Goal: Information Seeking & Learning: Learn about a topic

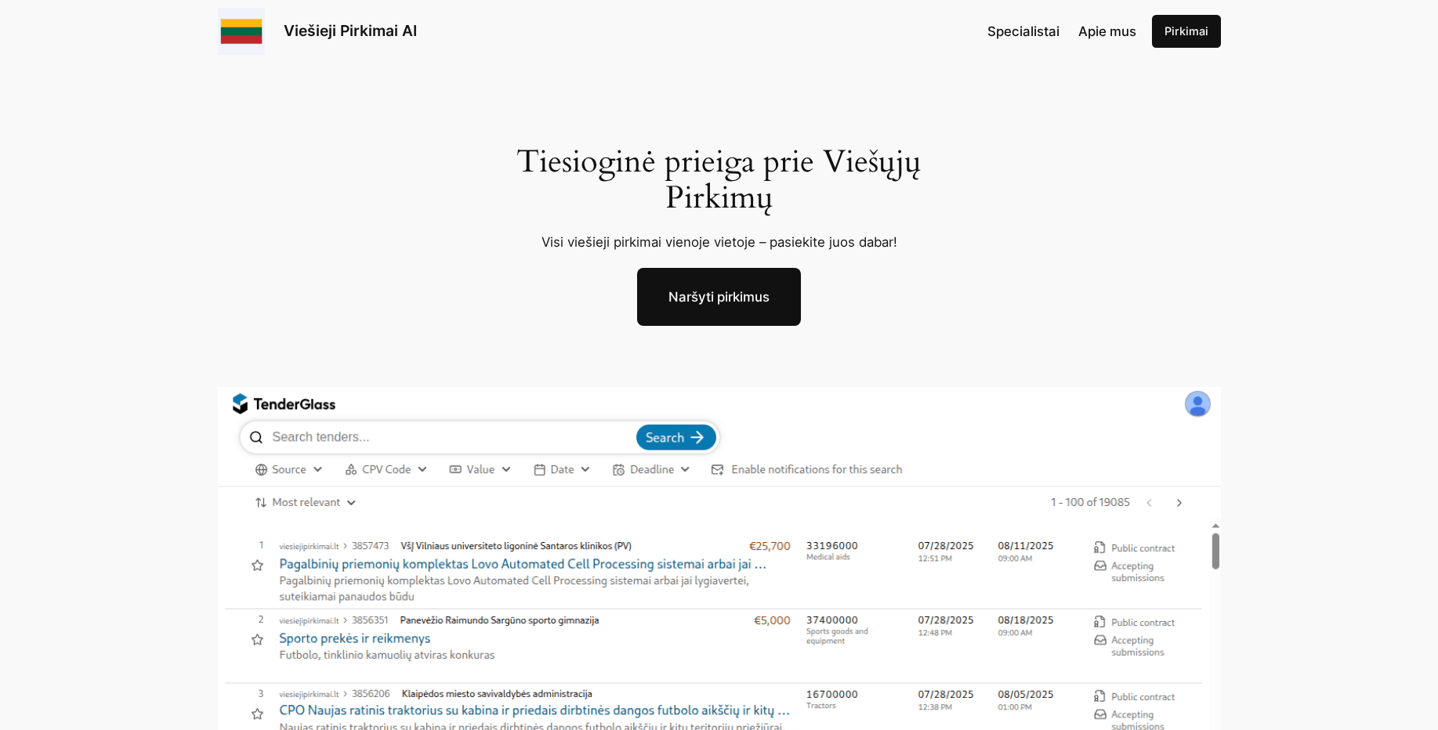
click at [1324, 165] on div "Tiesioginė prieiga prie Viešųjų Pirkimų Visi viešieji pirkimai vienoje vietoje …" at bounding box center [719, 560] width 1438 height 995
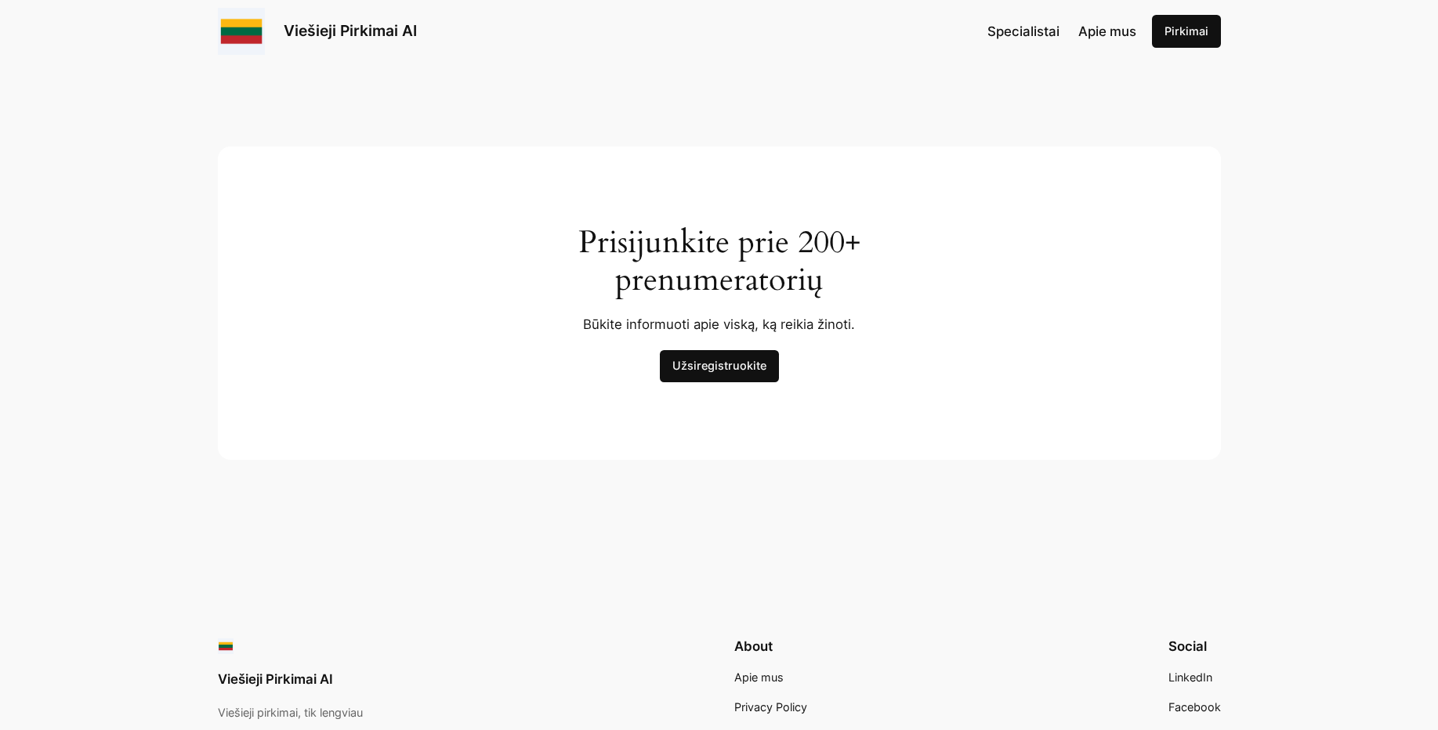
scroll to position [4890, 0]
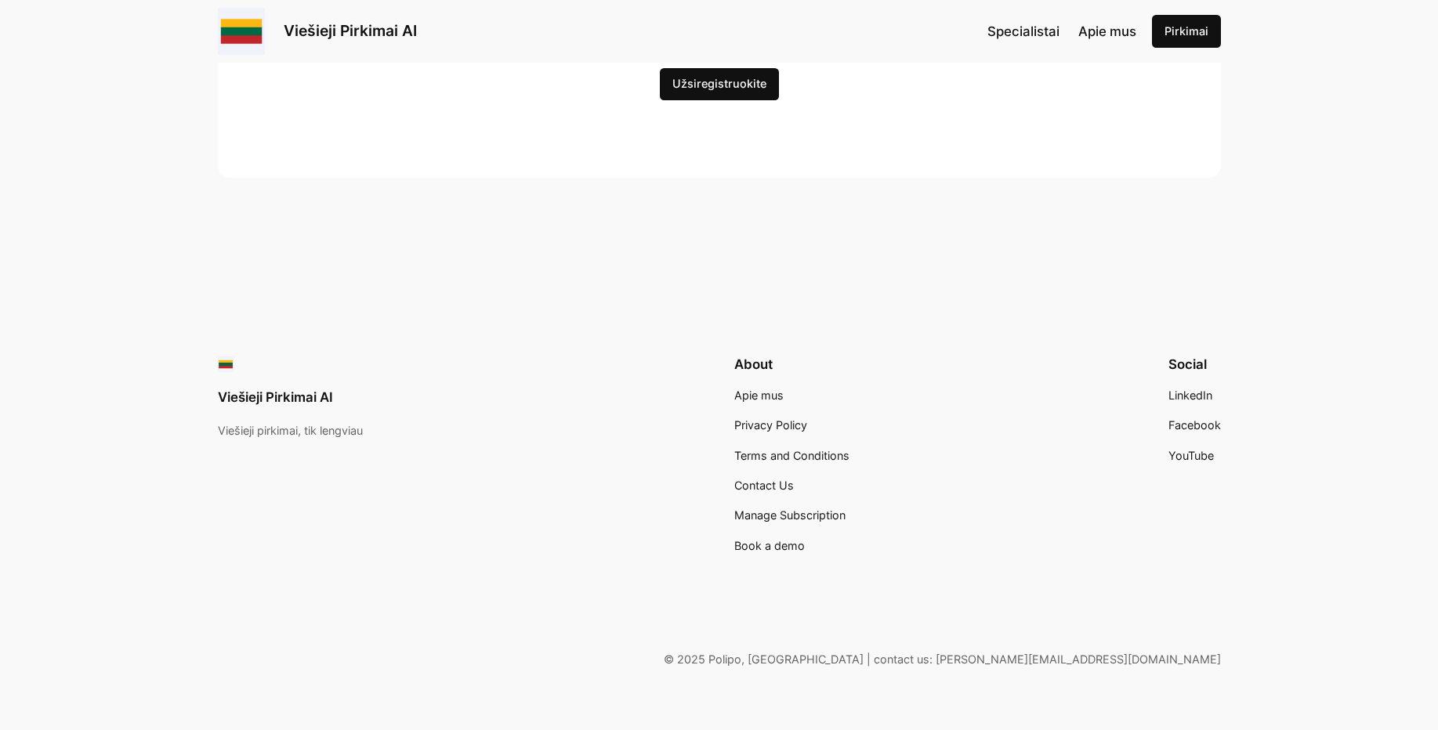
click at [735, 85] on link "Užsiregistruokite" at bounding box center [719, 84] width 119 height 33
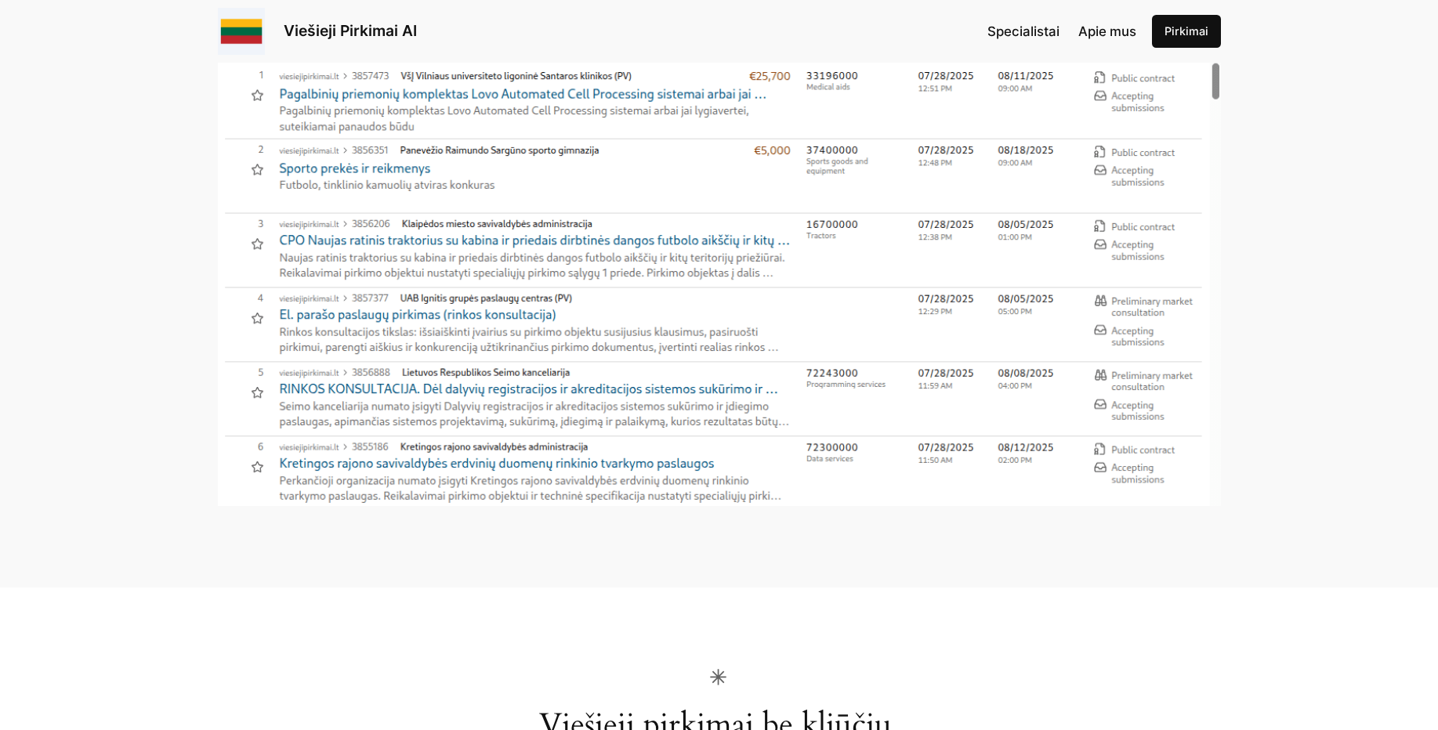
scroll to position [0, 0]
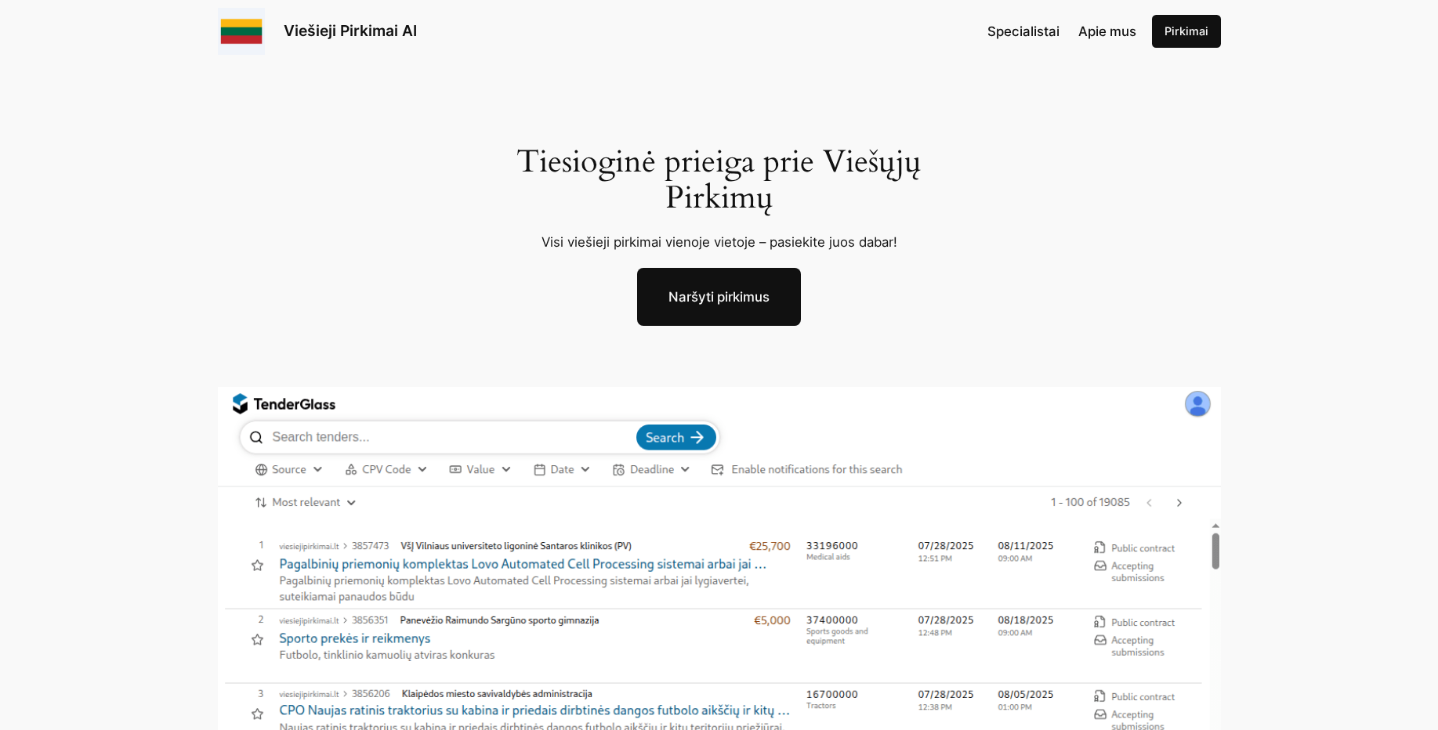
click at [1120, 42] on div "Specialistai Apie mus Pirkimai" at bounding box center [1103, 31] width 233 height 33
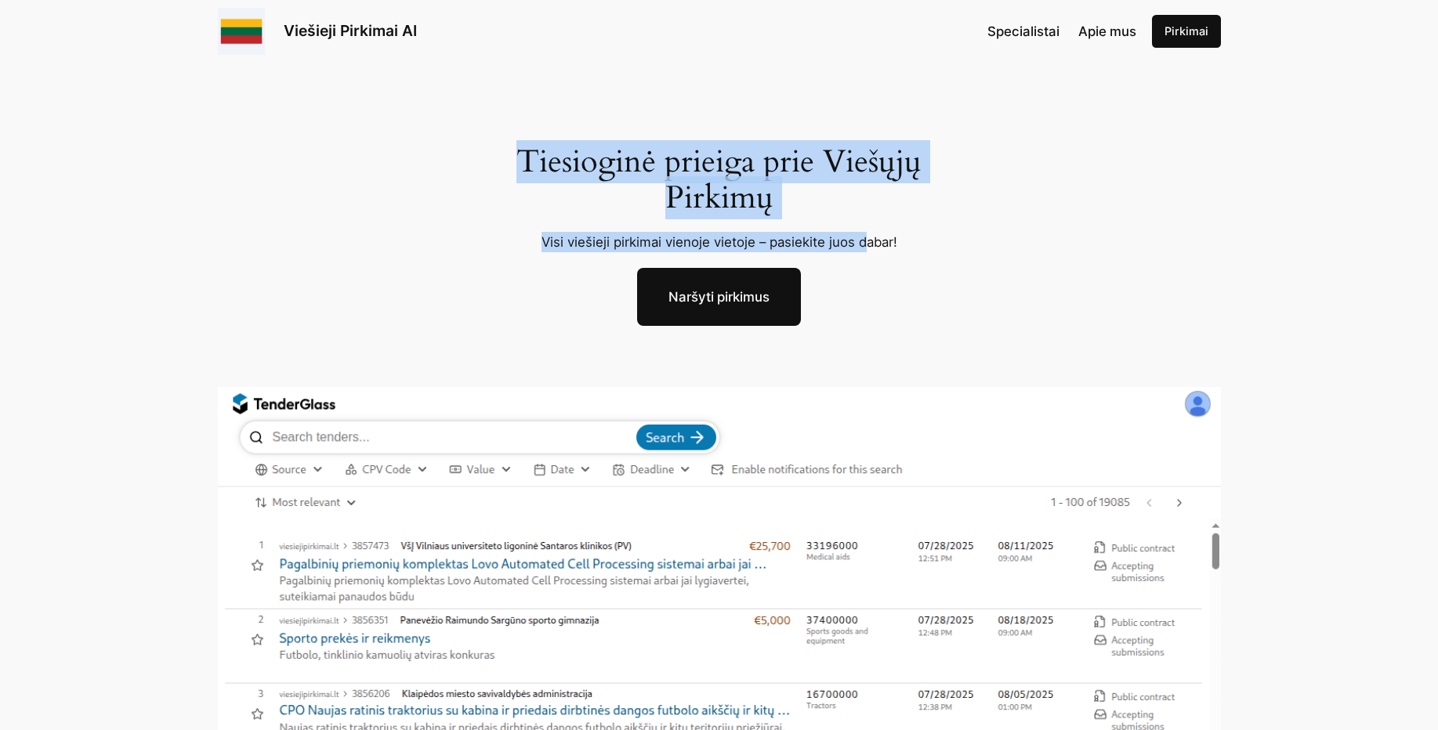
drag, startPoint x: 549, startPoint y: 168, endPoint x: 909, endPoint y: 244, distance: 367.6
click at [902, 245] on div "Tiesioginė prieiga prie Viešųjų Pirkimų Visi viešieji pirkimai vienoje vietoje …" at bounding box center [719, 560] width 1438 height 995
click at [971, 230] on div "Tiesioginė prieiga prie Viešųjų Pirkimų Visi viešieji pirkimai vienoje vietoje …" at bounding box center [719, 560] width 1438 height 995
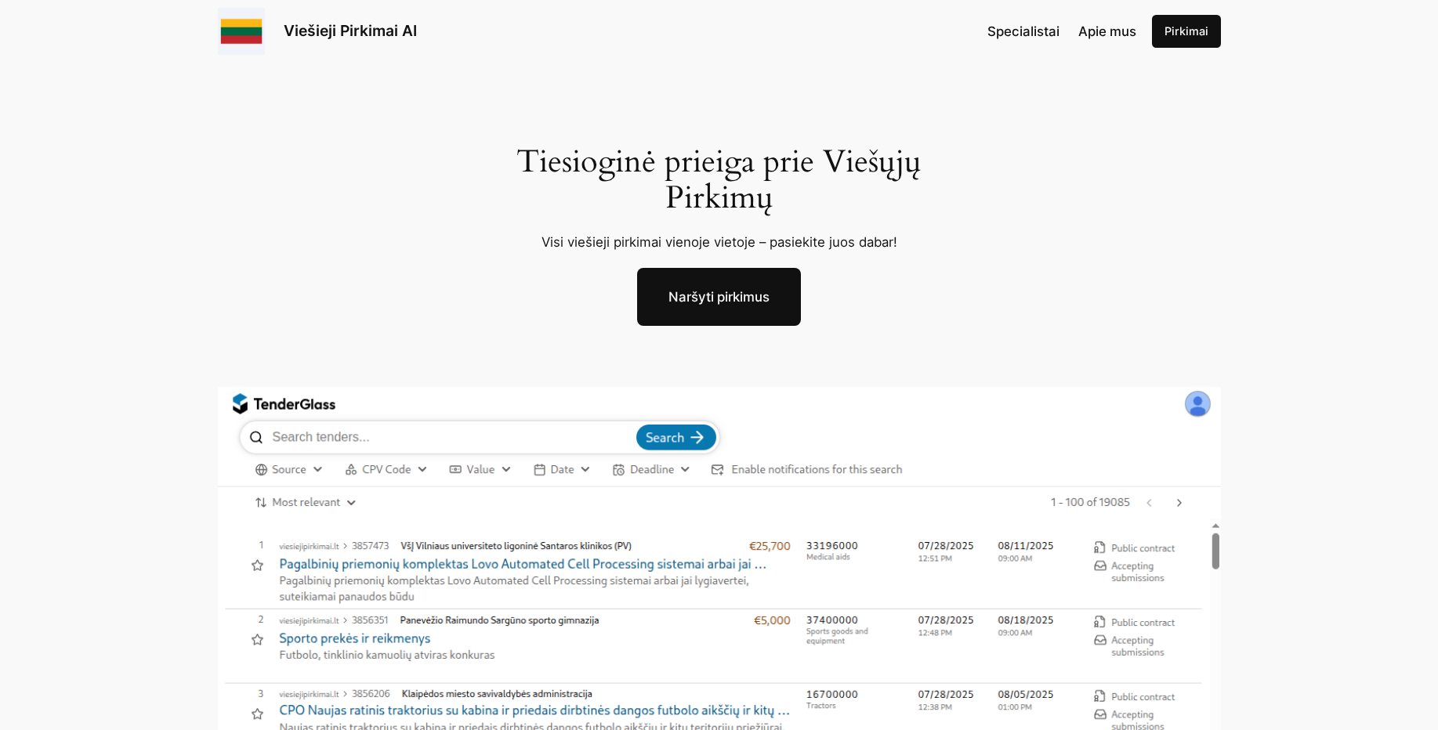
click at [527, 505] on img at bounding box center [719, 681] width 1003 height 588
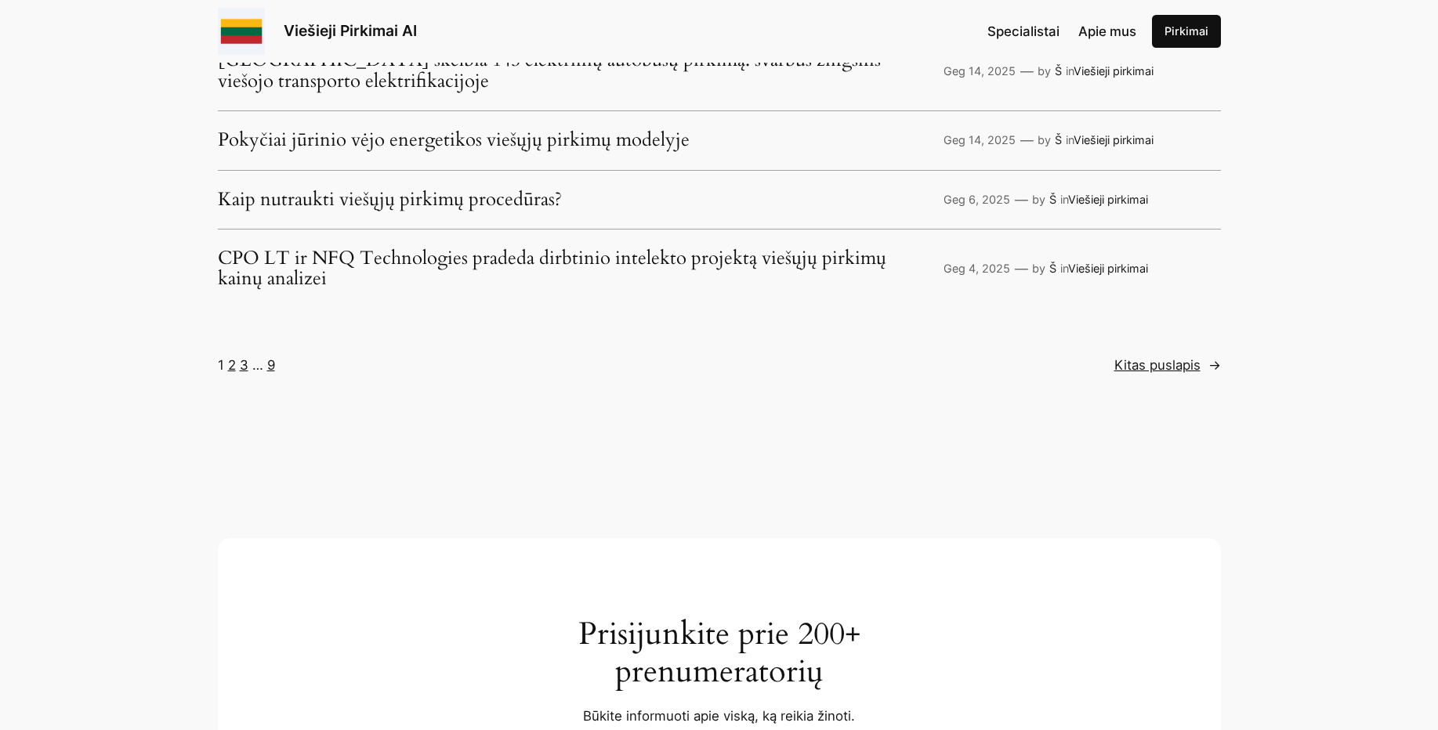
scroll to position [4063, 0]
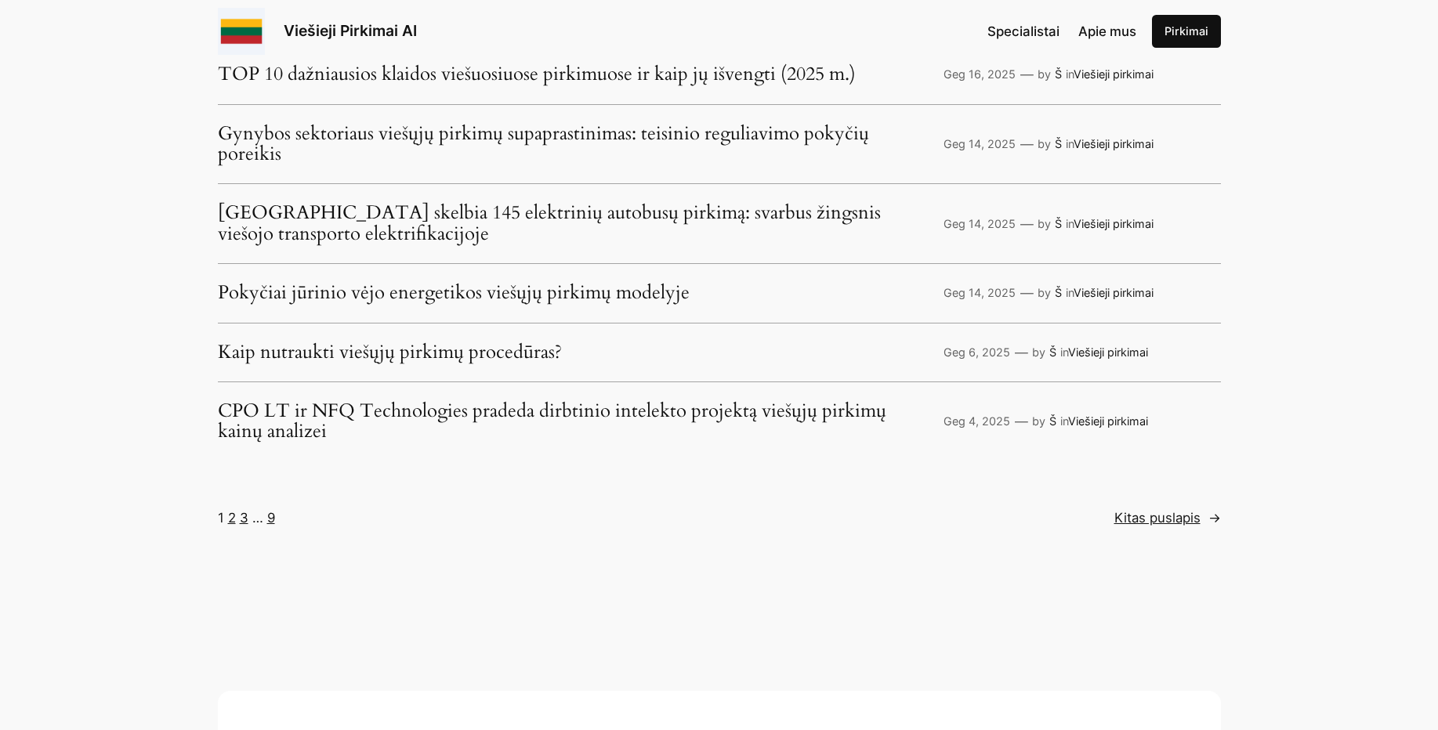
click at [998, 32] on span "Specialistai" at bounding box center [1023, 32] width 72 height 16
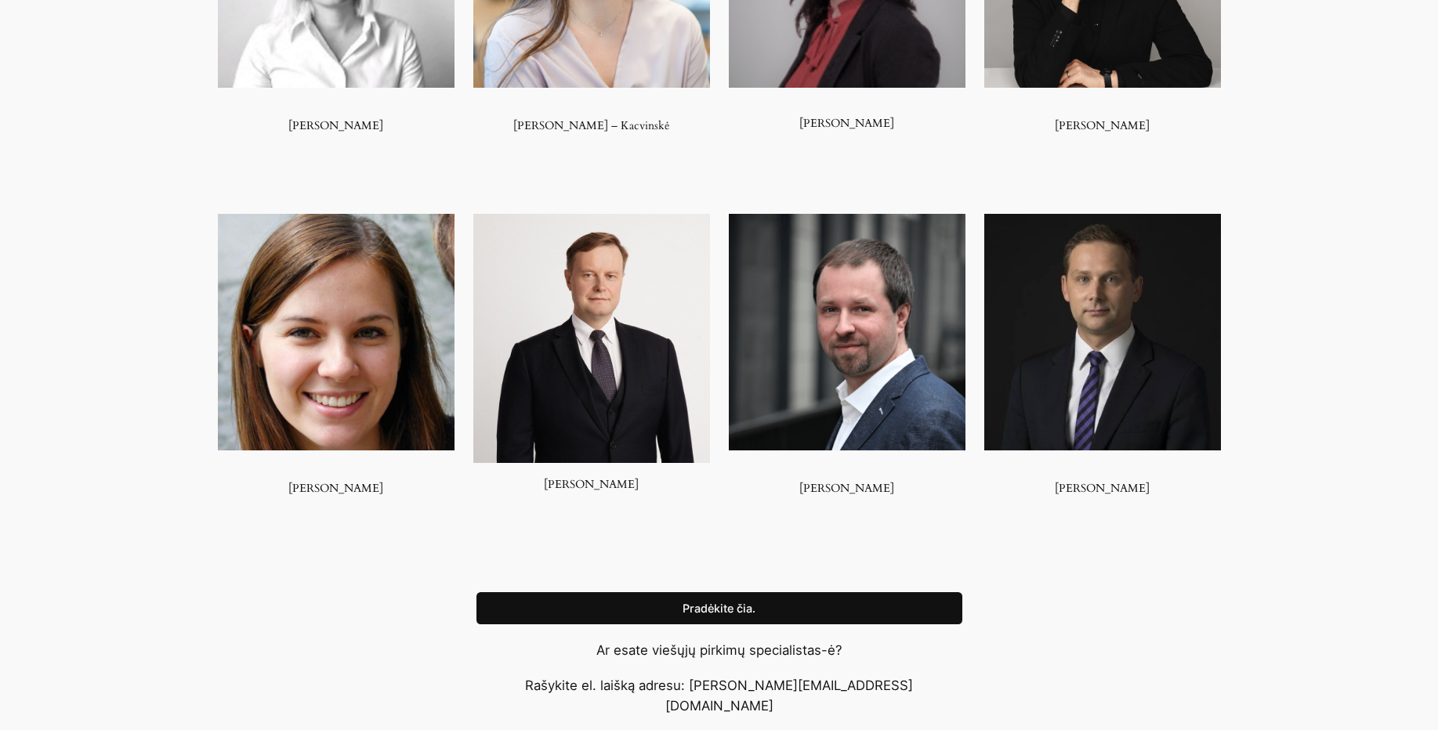
scroll to position [1128, 0]
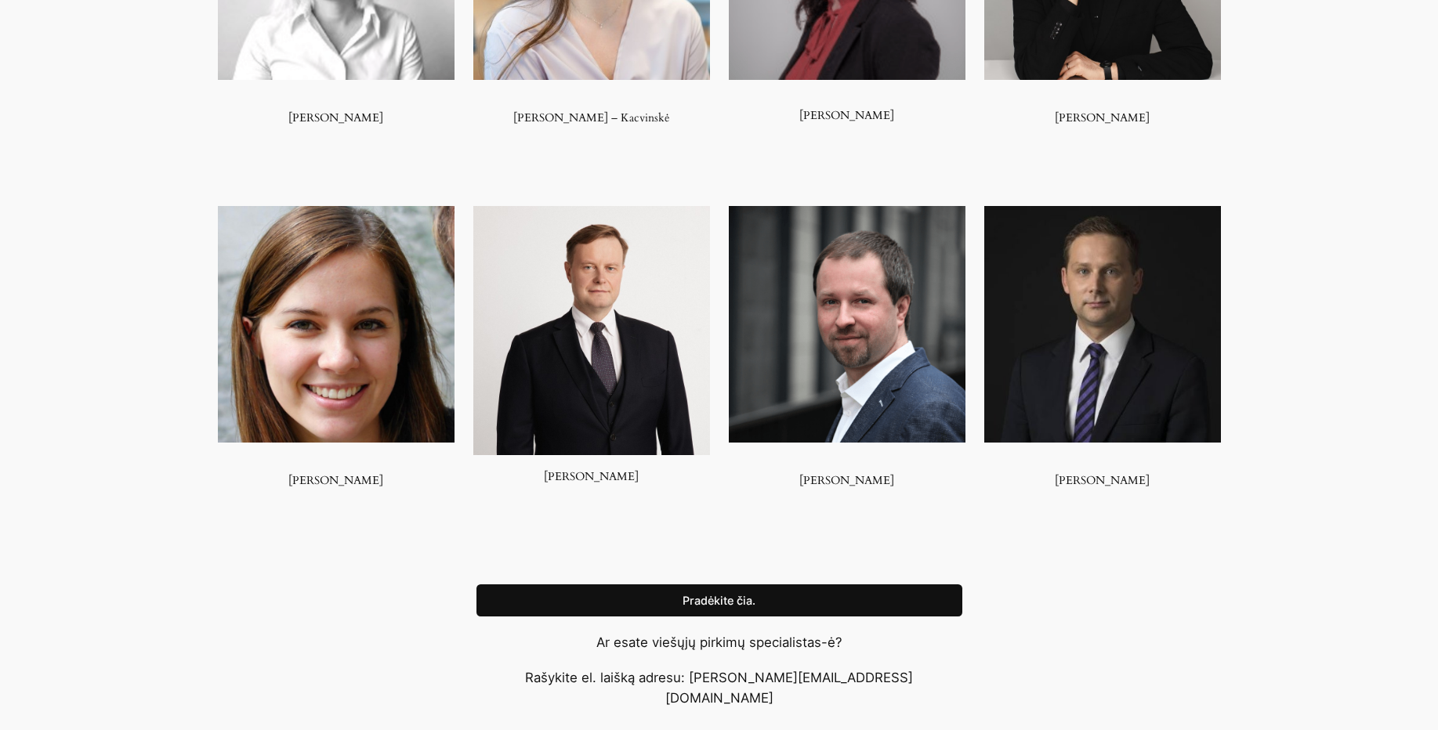
click at [933, 572] on div "Esate naujokas viešųjų pirkimų srityje? Jums reikia specialisto pagalbos ? Čia …" at bounding box center [719, 110] width 1438 height 1195
click at [925, 595] on link "Pradėkite čia." at bounding box center [719, 601] width 486 height 33
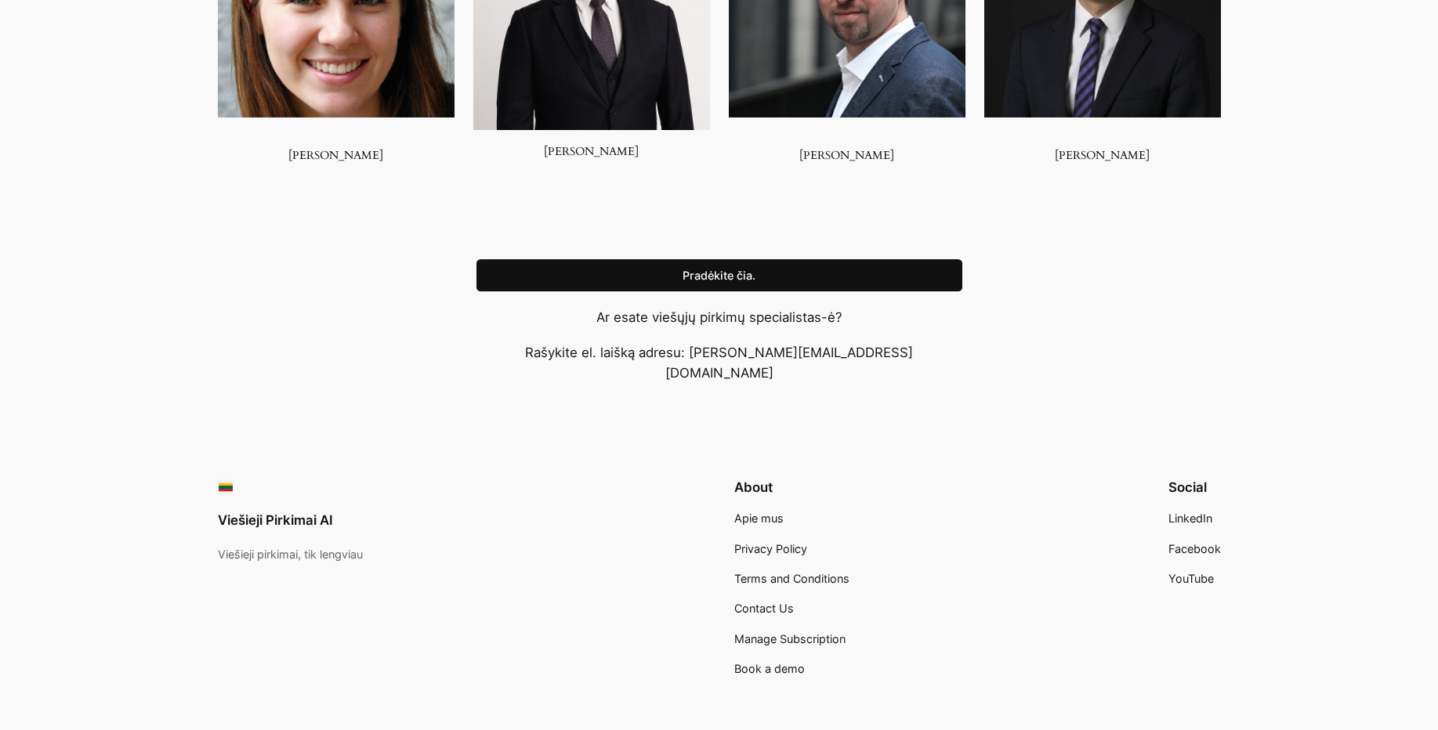
scroll to position [1577, 0]
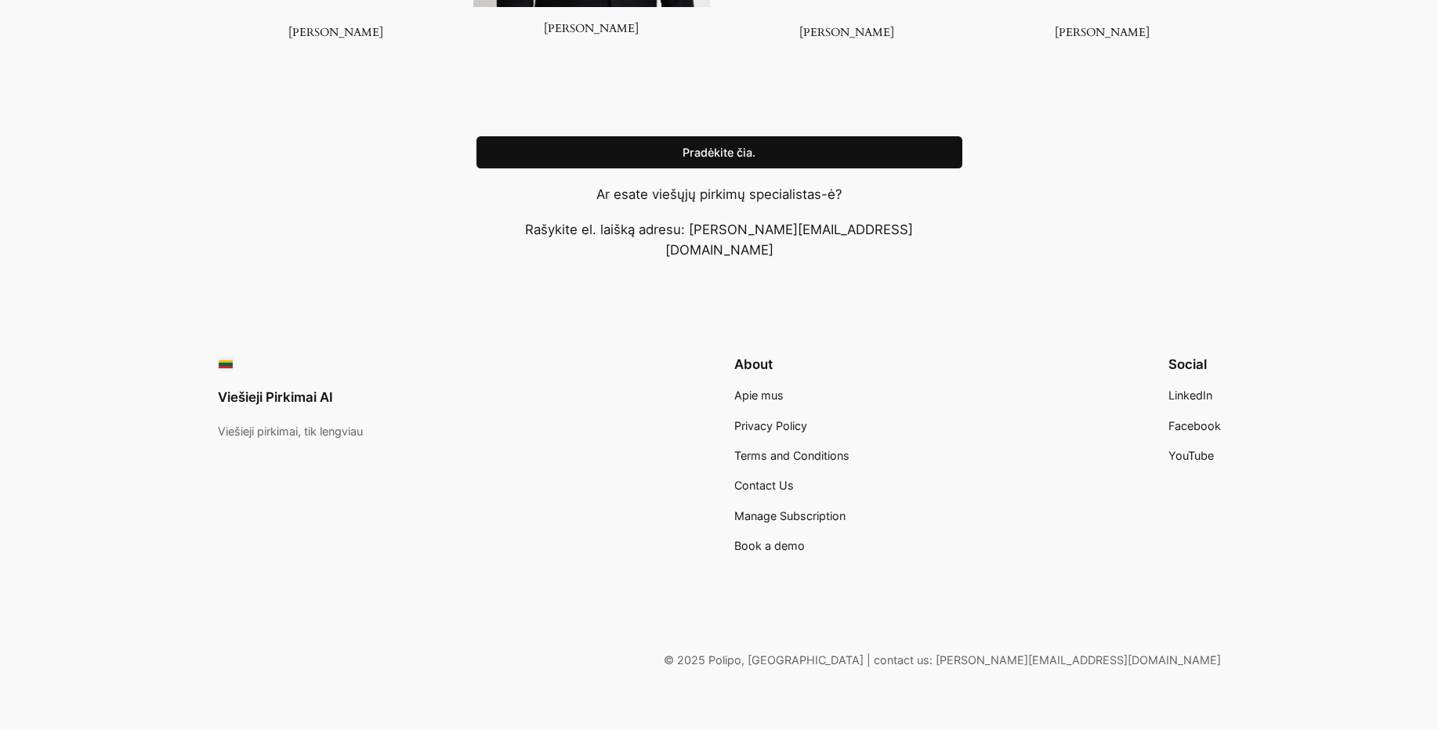
click at [748, 389] on span "Apie mus" at bounding box center [758, 395] width 49 height 13
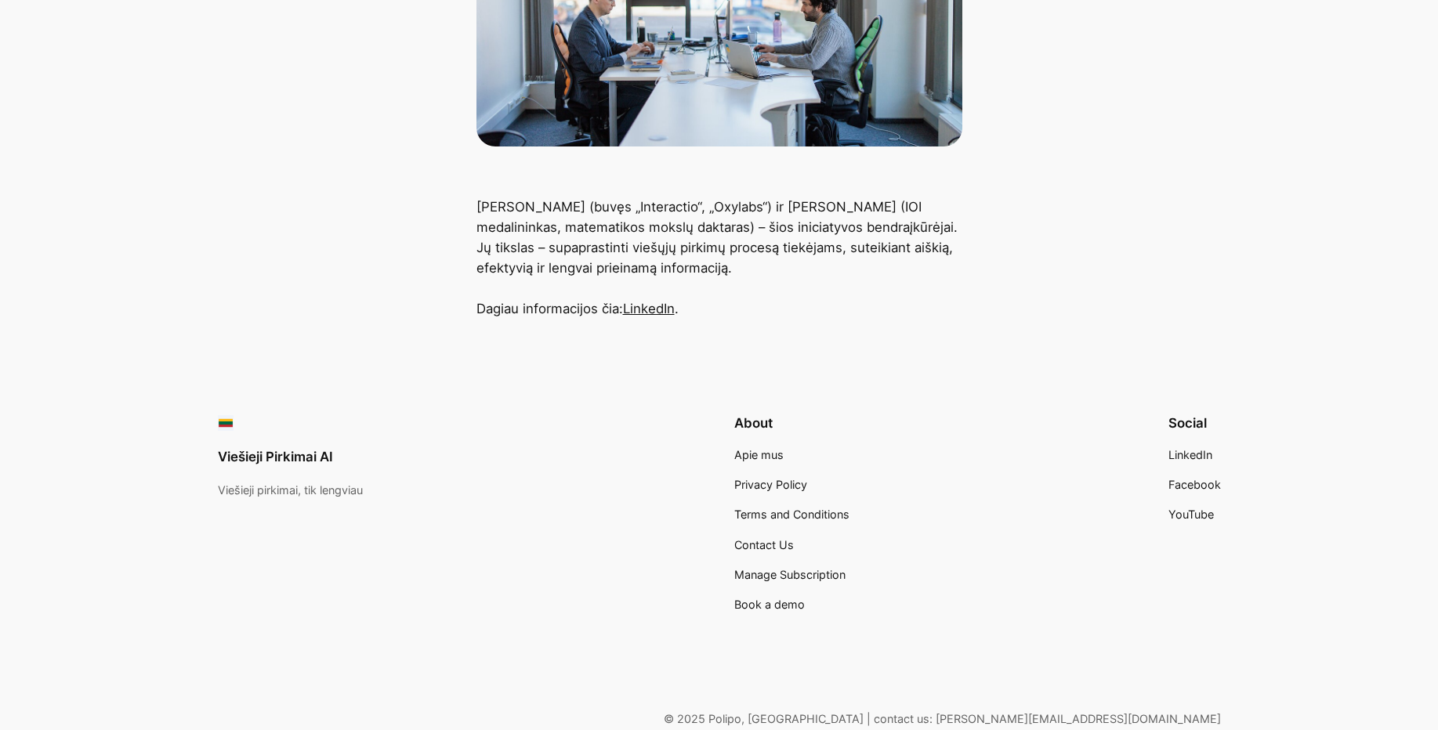
scroll to position [336, 0]
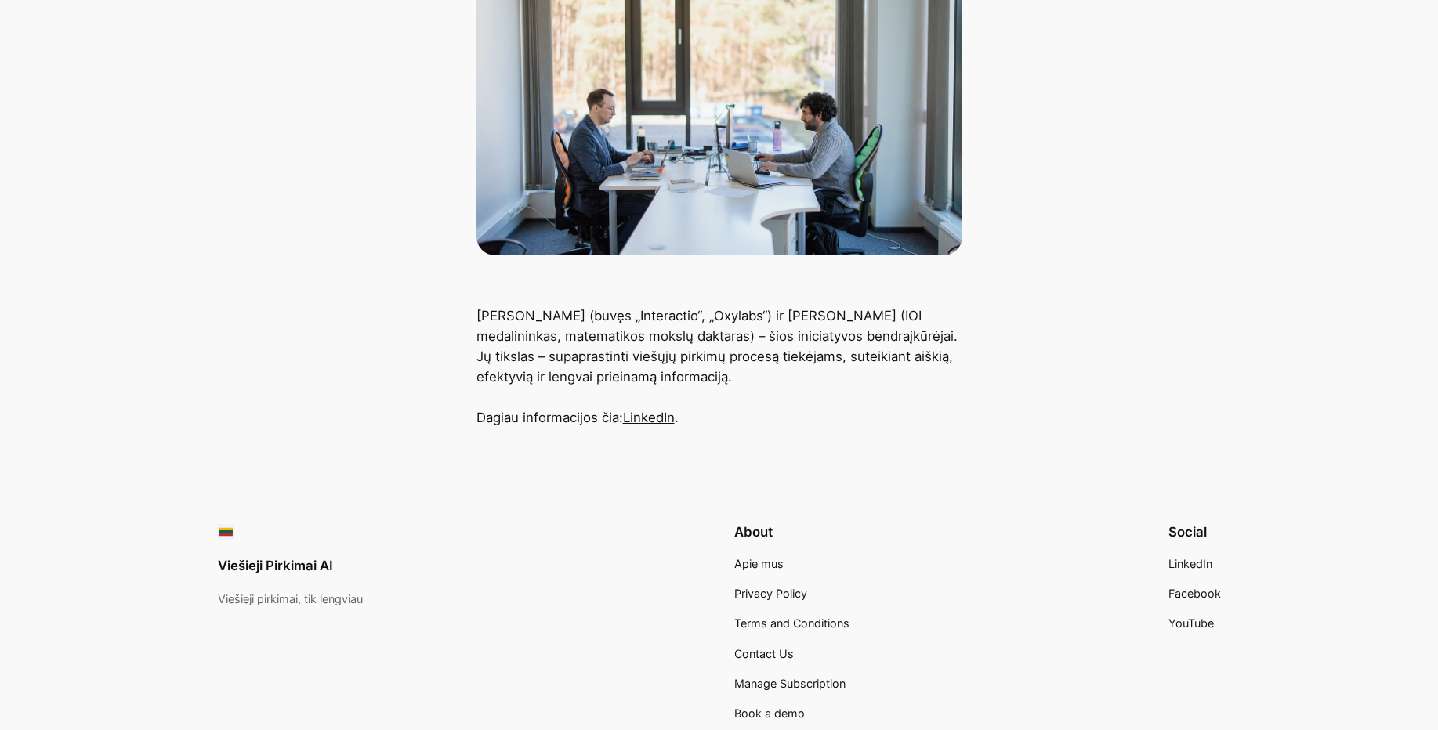
click at [799, 315] on p "Giovanni Proietta (buvęs „Interactio“, „Oxylabs“) ir Massimo Cairo (IOI medalin…" at bounding box center [719, 367] width 486 height 122
drag, startPoint x: 801, startPoint y: 315, endPoint x: 820, endPoint y: 323, distance: 21.1
click at [814, 322] on p "Giovanni Proietta (buvęs „Interactio“, „Oxylabs“) ir Massimo Cairo (IOI medalin…" at bounding box center [719, 367] width 486 height 122
click at [877, 320] on p "Giovanni Proietta (buvęs „Interactio“, „Oxylabs“) ir Massimo Cairo (IOI medalin…" at bounding box center [719, 367] width 486 height 122
click at [797, 321] on p "Giovanni Proietta (buvęs „Interactio“, „Oxylabs“) ir Massimo Cairo (IOI medalin…" at bounding box center [719, 367] width 486 height 122
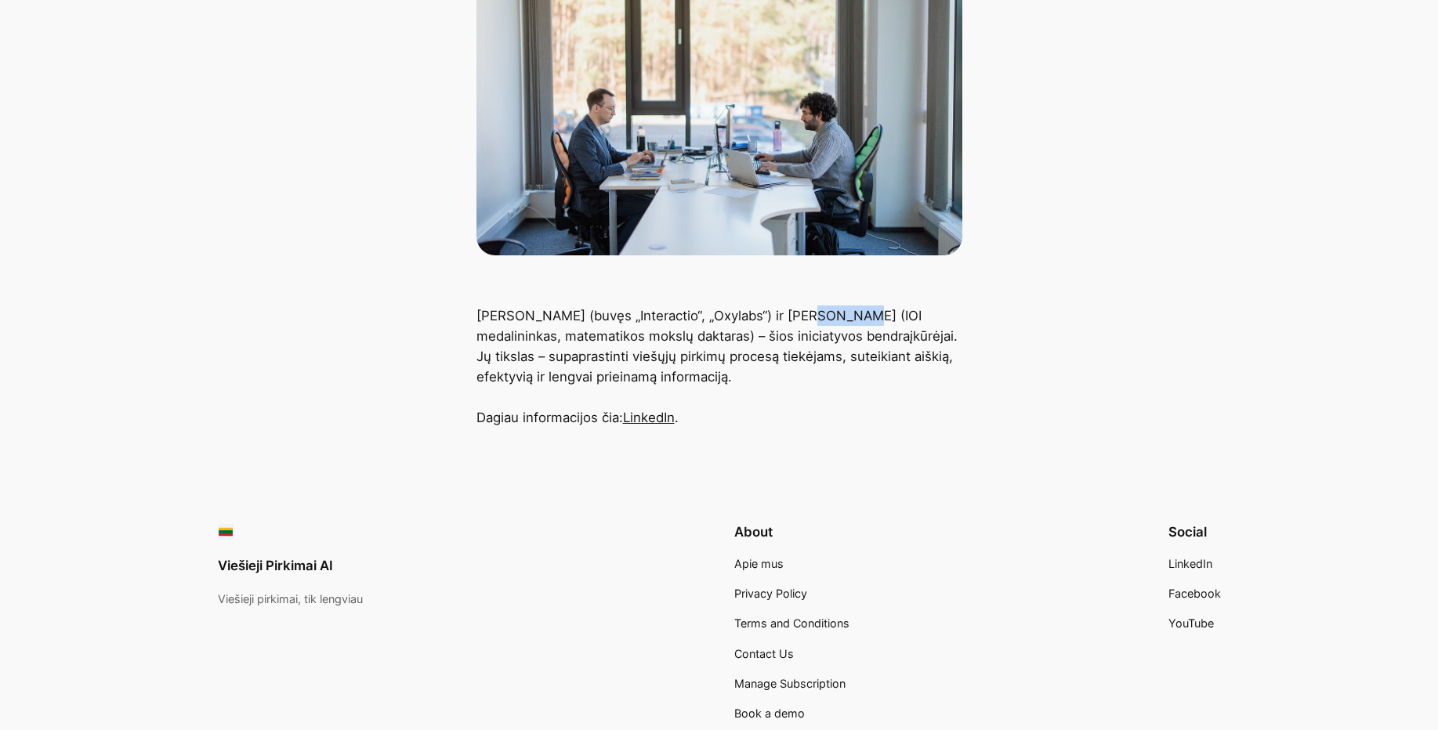
click at [797, 321] on p "Giovanni Proietta (buvęs „Interactio“, „Oxylabs“) ir Massimo Cairo (IOI medalin…" at bounding box center [719, 367] width 486 height 122
click at [905, 349] on p "Giovanni Proietta (buvęs „Interactio“, „Oxylabs“) ir Massimo Cairo (IOI medalin…" at bounding box center [719, 367] width 486 height 122
drag, startPoint x: 866, startPoint y: 404, endPoint x: 531, endPoint y: 404, distance: 334.6
click at [537, 404] on p "Giovanni Proietta (buvęs „Interactio“, „Oxylabs“) ir Massimo Cairo (IOI medalin…" at bounding box center [719, 367] width 486 height 122
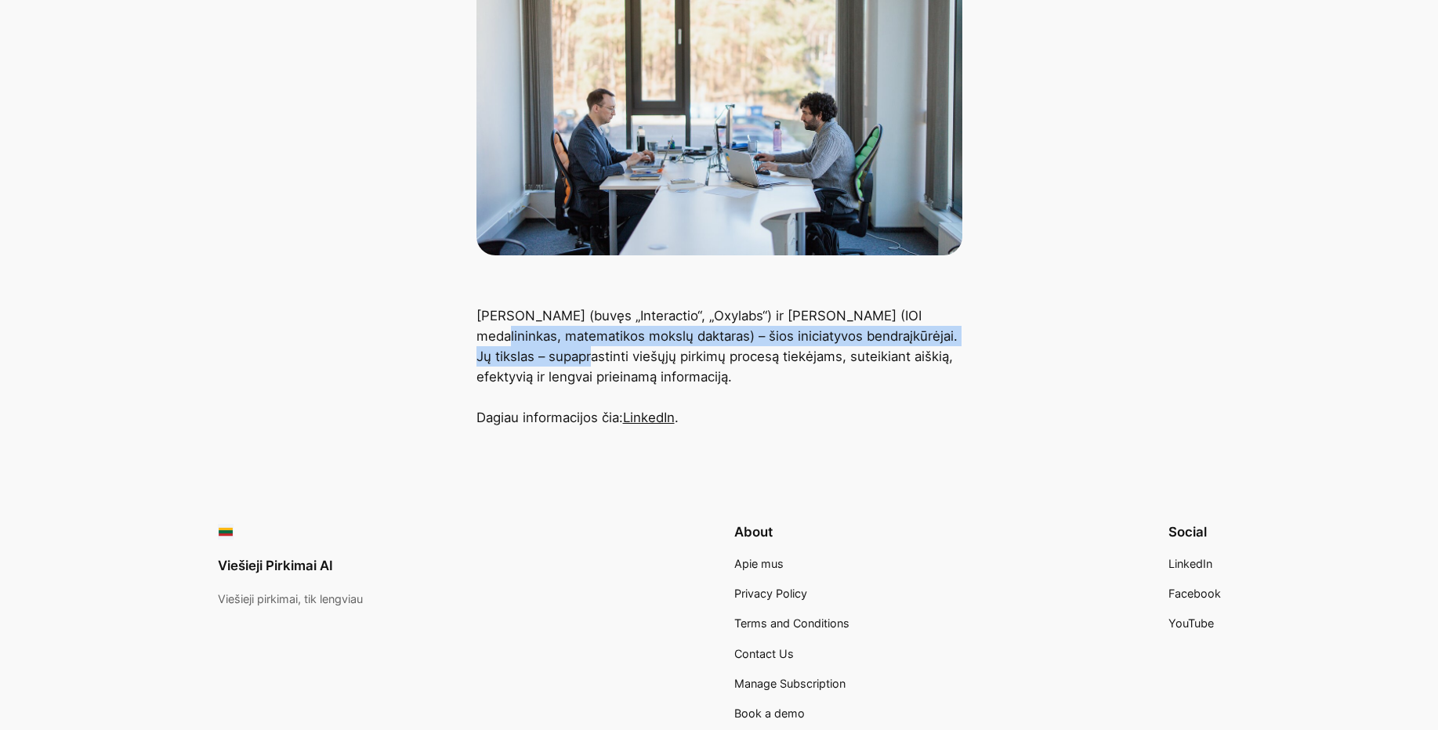
drag, startPoint x: 477, startPoint y: 337, endPoint x: 744, endPoint y: 398, distance: 274.1
click at [717, 391] on p "Giovanni Proietta (buvęs „Interactio“, „Oxylabs“) ir Massimo Cairo (IOI medalin…" at bounding box center [719, 367] width 486 height 122
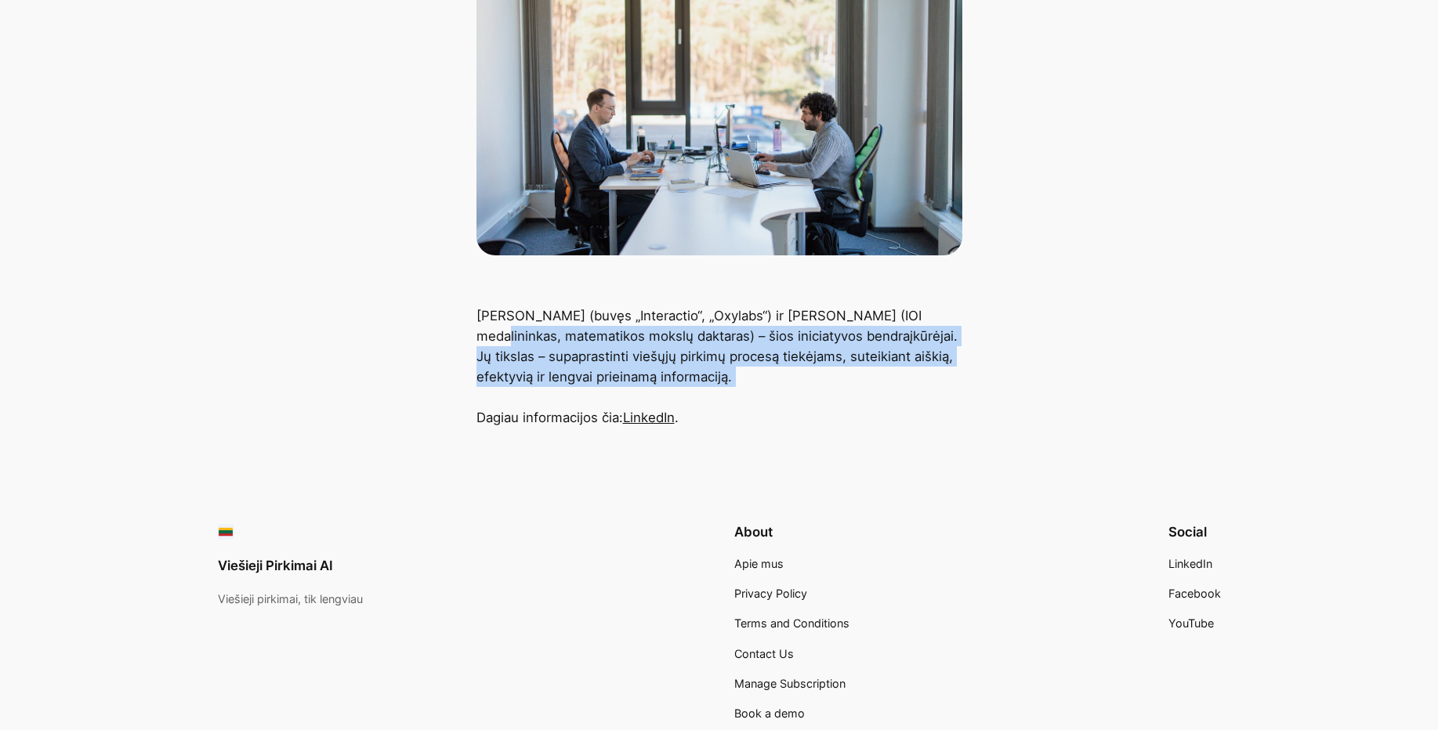
drag, startPoint x: 771, startPoint y: 407, endPoint x: 737, endPoint y: 403, distance: 34.7
click at [771, 407] on p "Giovanni Proietta (buvęs „Interactio“, „Oxylabs“) ir Massimo Cairo (IOI medalin…" at bounding box center [719, 367] width 486 height 122
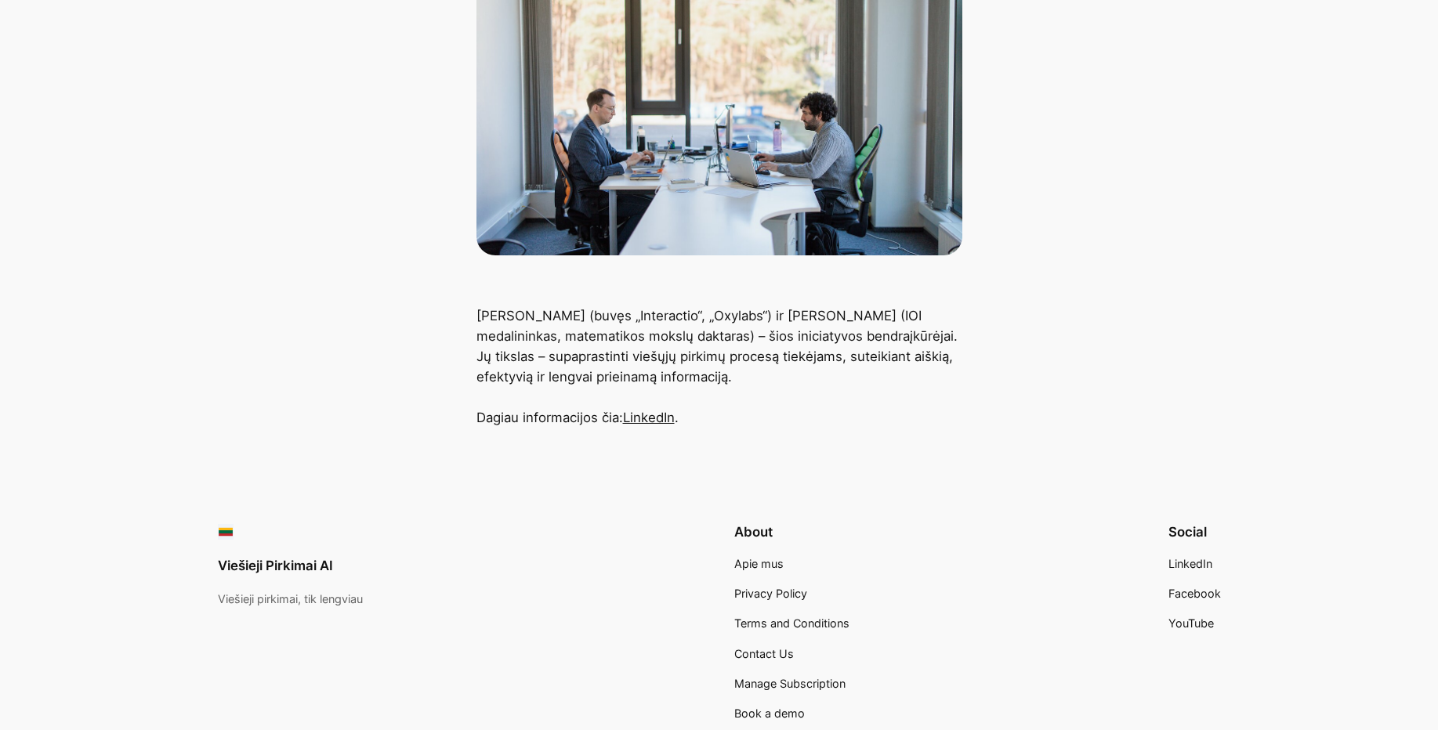
drag, startPoint x: 520, startPoint y: 335, endPoint x: 786, endPoint y: 437, distance: 284.8
click at [604, 370] on p "Giovanni Proietta (buvęs „Interactio“, „Oxylabs“) ir Massimo Cairo (IOI medalin…" at bounding box center [719, 367] width 486 height 122
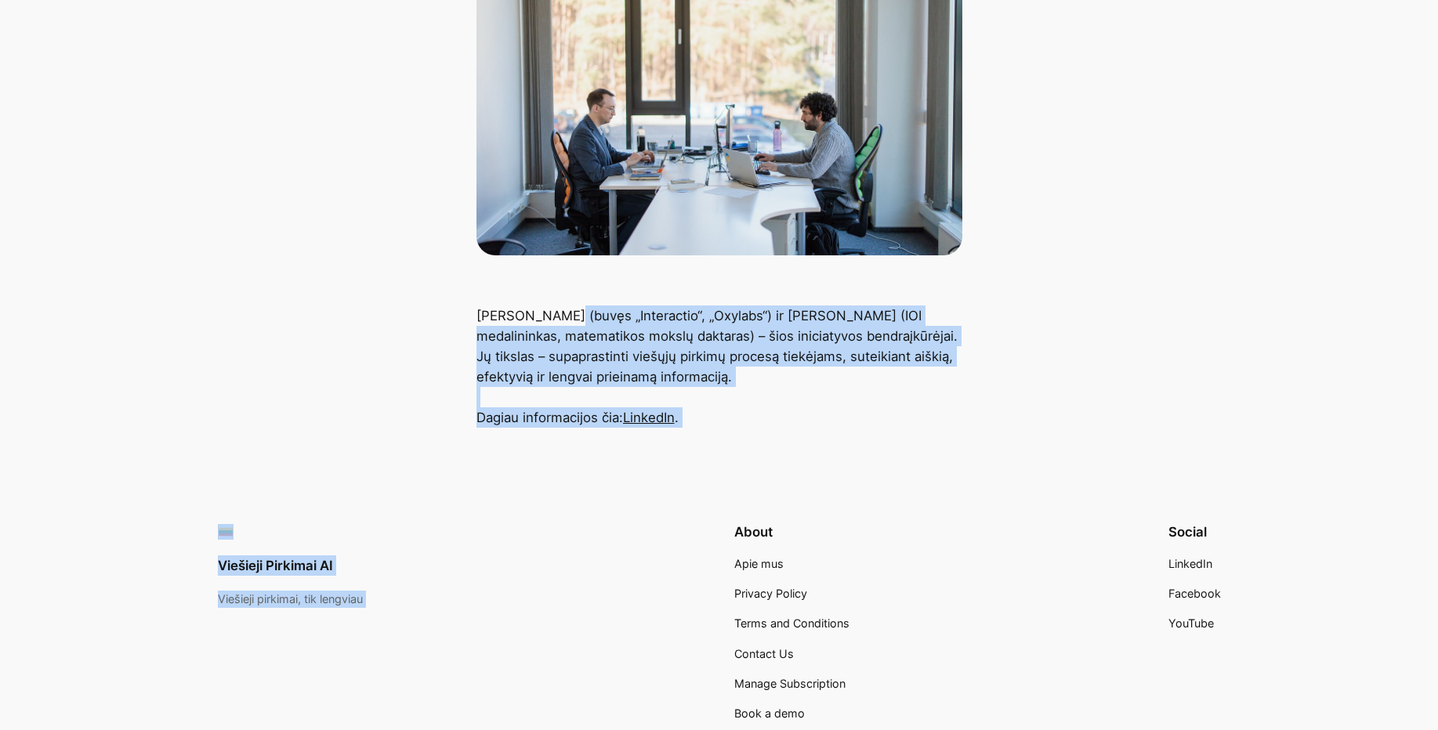
drag, startPoint x: 697, startPoint y: 400, endPoint x: 517, endPoint y: 295, distance: 207.9
click at [543, 314] on div "Viešieji Pirkimai AI Specialistai Apie mus Pirkimai Apie mus Giovanni Proietta …" at bounding box center [719, 291] width 1438 height 1255
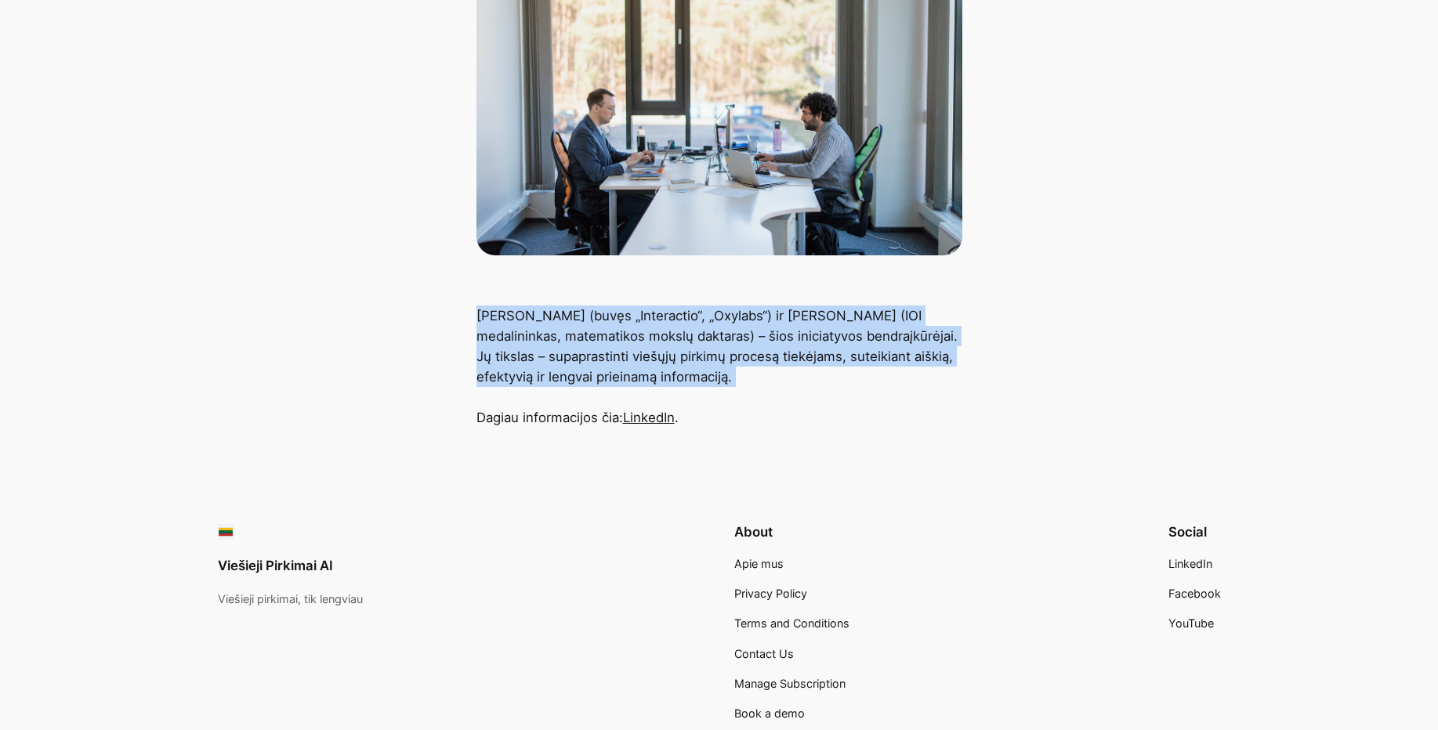
drag, startPoint x: 644, startPoint y: 375, endPoint x: 744, endPoint y: 404, distance: 104.6
click at [722, 398] on main "Apie mus Giovanni Proietta (buvęs „Interactio“, „Oxylabs“) ir Massimo Cairo (IO…" at bounding box center [719, 84] width 1438 height 686
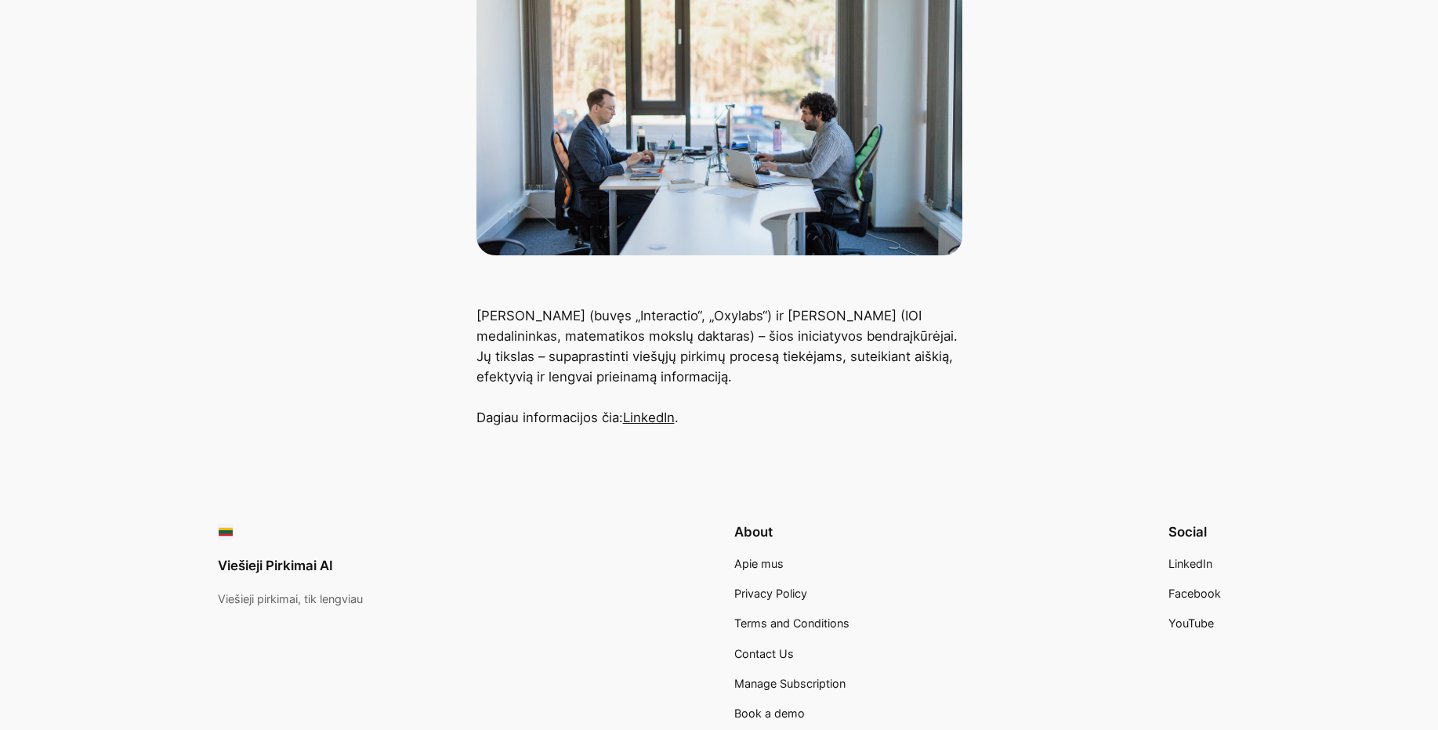
click at [832, 422] on p "Giovanni Proietta (buvęs „Interactio“, „Oxylabs“) ir Massimo Cairo (IOI medalin…" at bounding box center [719, 367] width 486 height 122
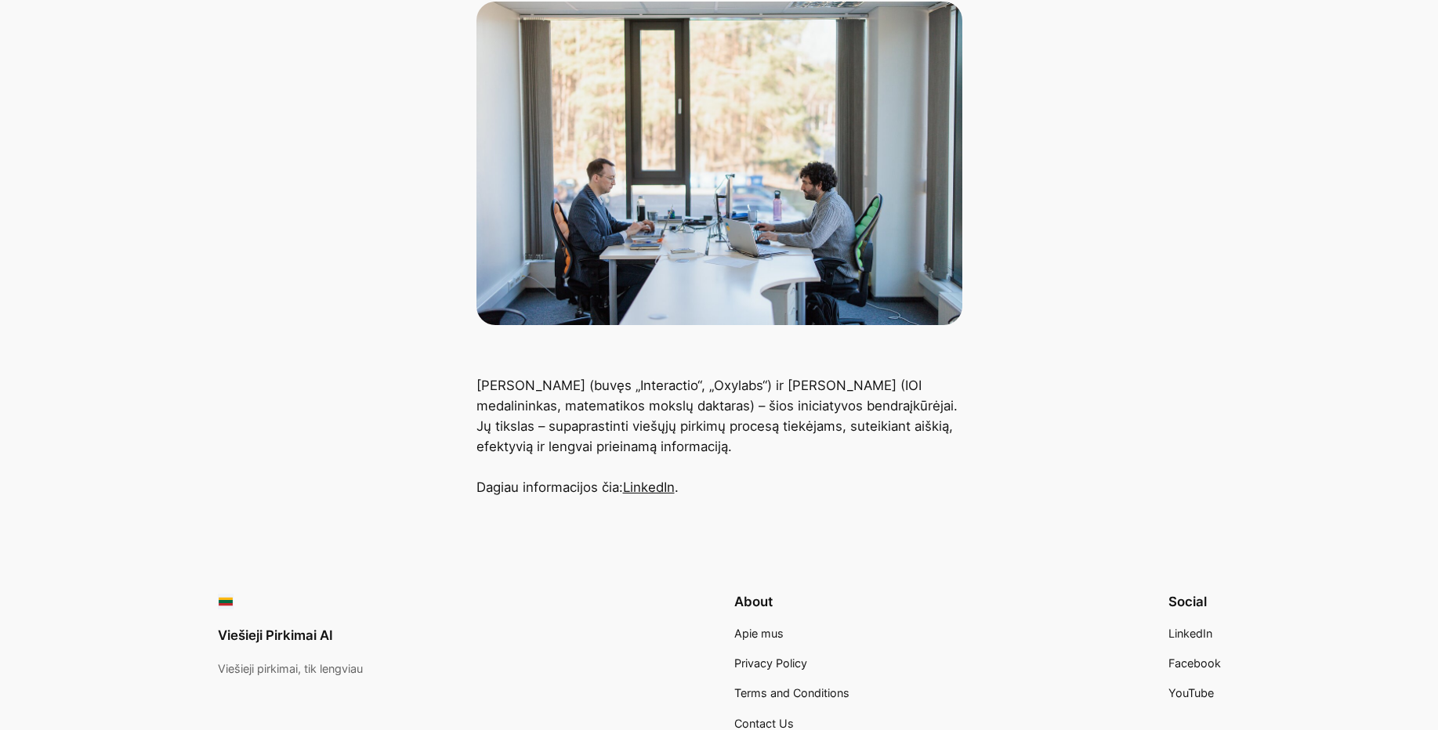
scroll to position [94, 0]
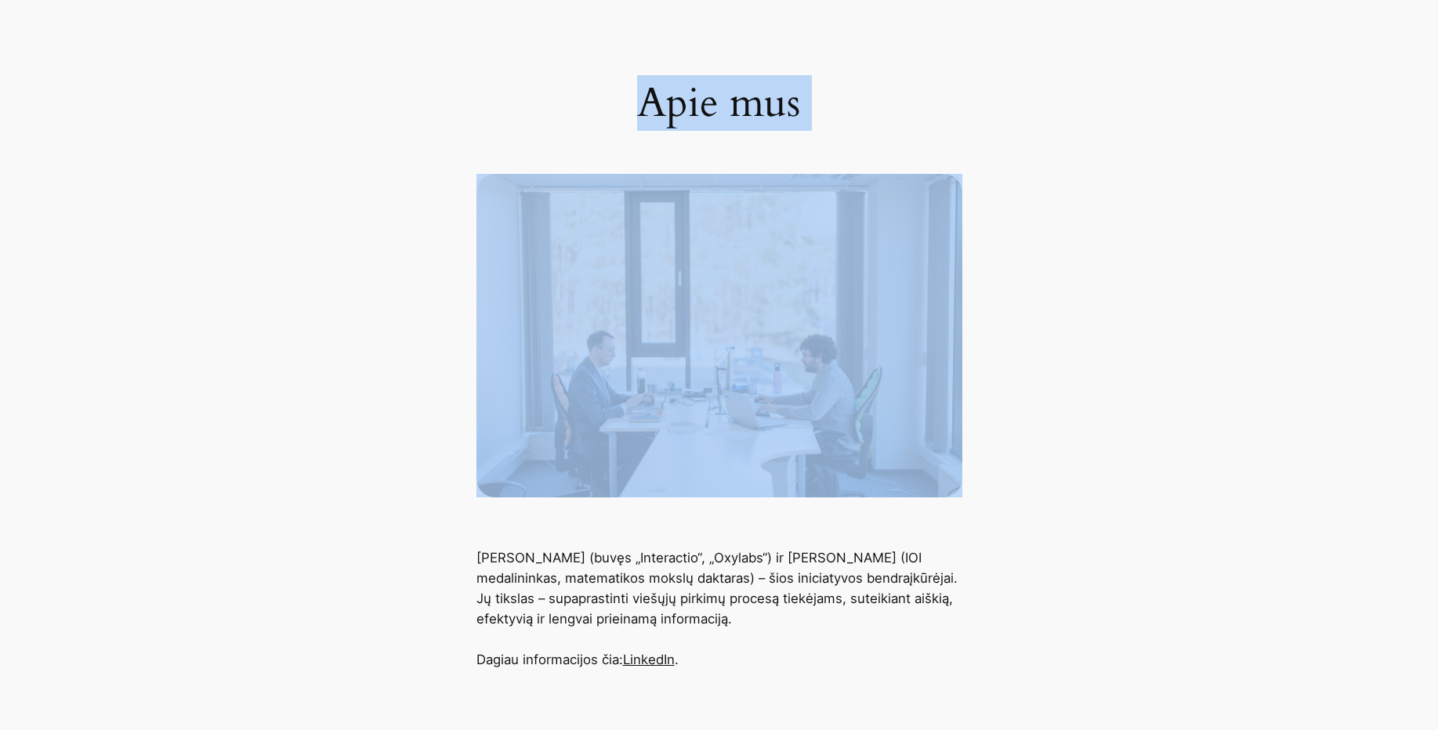
drag, startPoint x: 624, startPoint y: 106, endPoint x: 953, endPoint y: 581, distance: 577.8
click at [953, 581] on main "Apie mus Giovanni Proietta (buvęs „Interactio“, „Oxylabs“) ir Massimo Cairo (IO…" at bounding box center [719, 327] width 1438 height 686
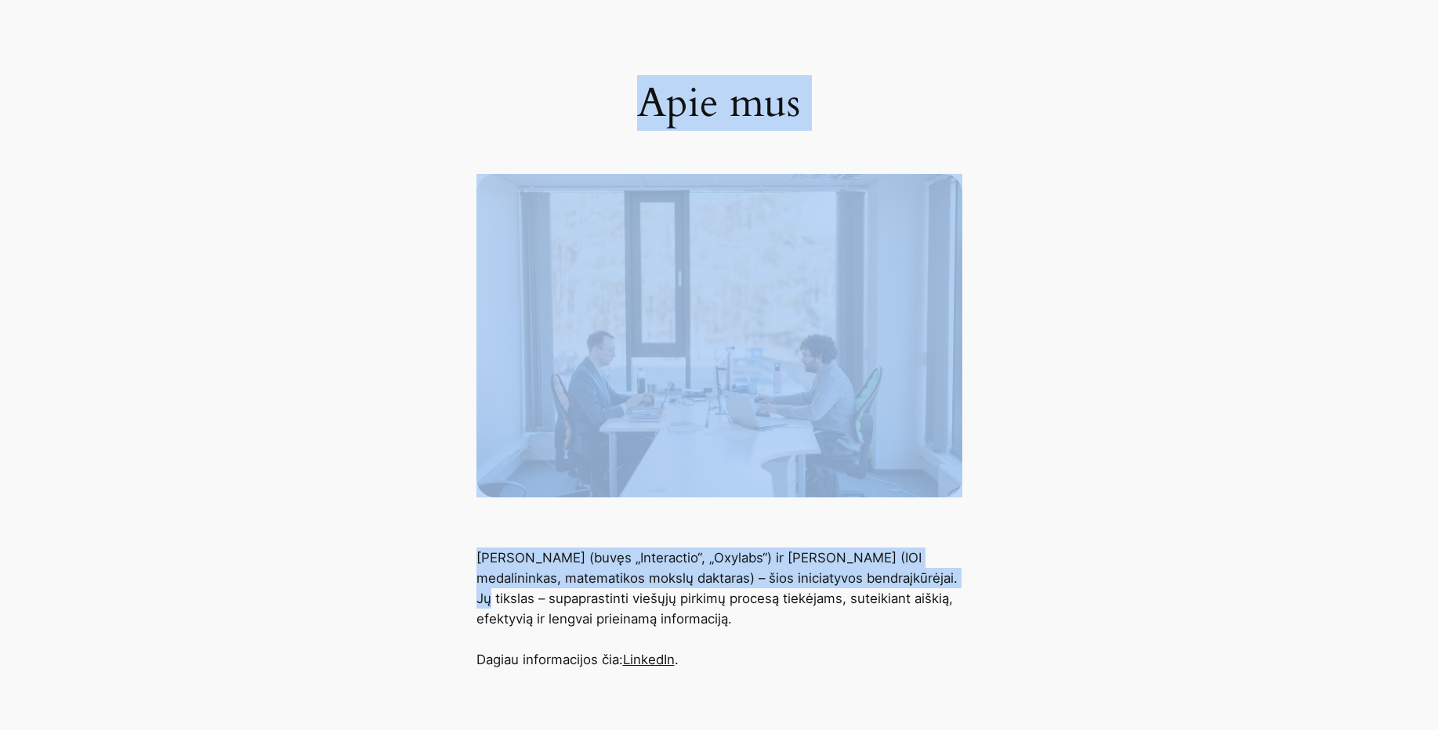
drag, startPoint x: 904, startPoint y: 620, endPoint x: 625, endPoint y: 150, distance: 545.6
click at [751, 365] on main "Apie mus Giovanni Proietta (buvęs „Interactio“, „Oxylabs“) ir Massimo Cairo (IO…" at bounding box center [719, 327] width 1438 height 686
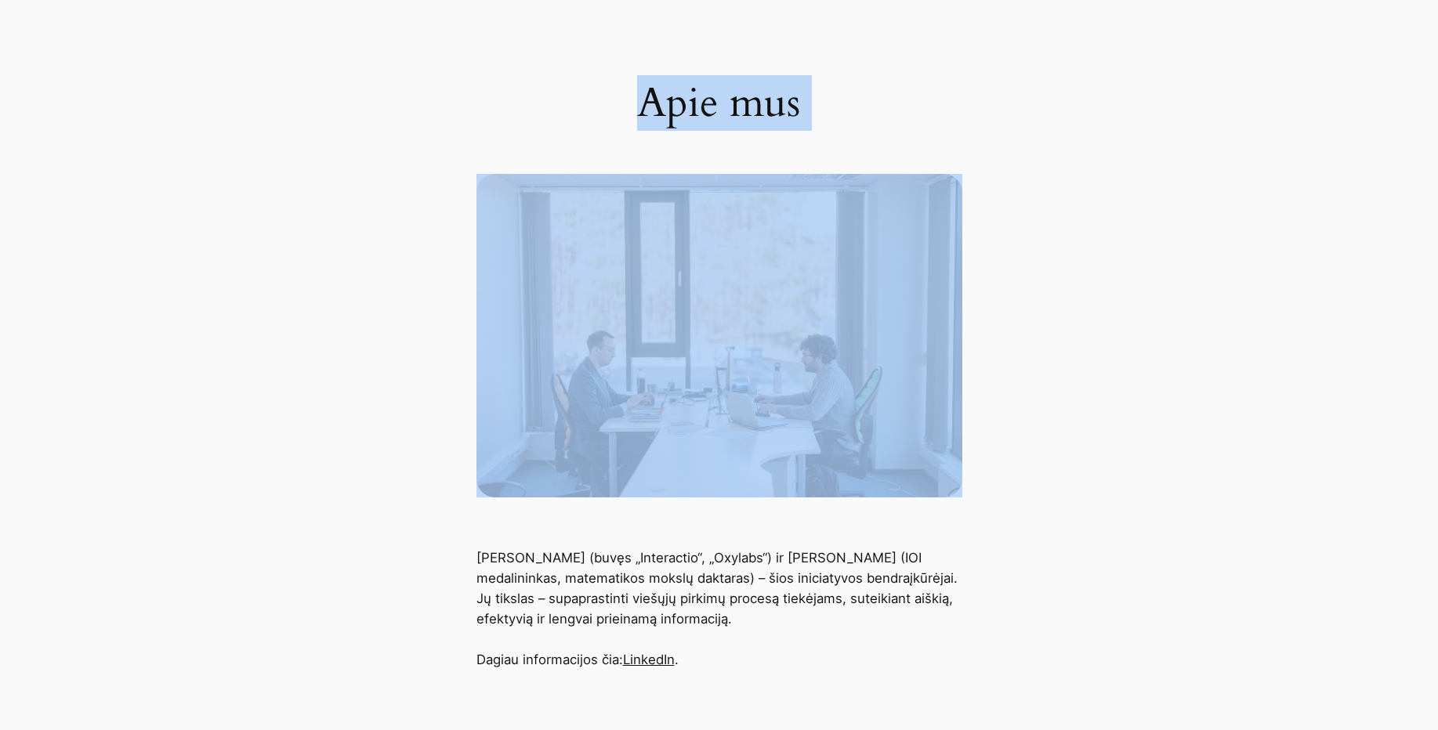
drag, startPoint x: 641, startPoint y: 150, endPoint x: 983, endPoint y: 615, distance: 577.2
click at [934, 556] on main "Apie mus Giovanni Proietta (buvęs „Interactio“, „Oxylabs“) ir Massimo Cairo (IO…" at bounding box center [719, 327] width 1438 height 686
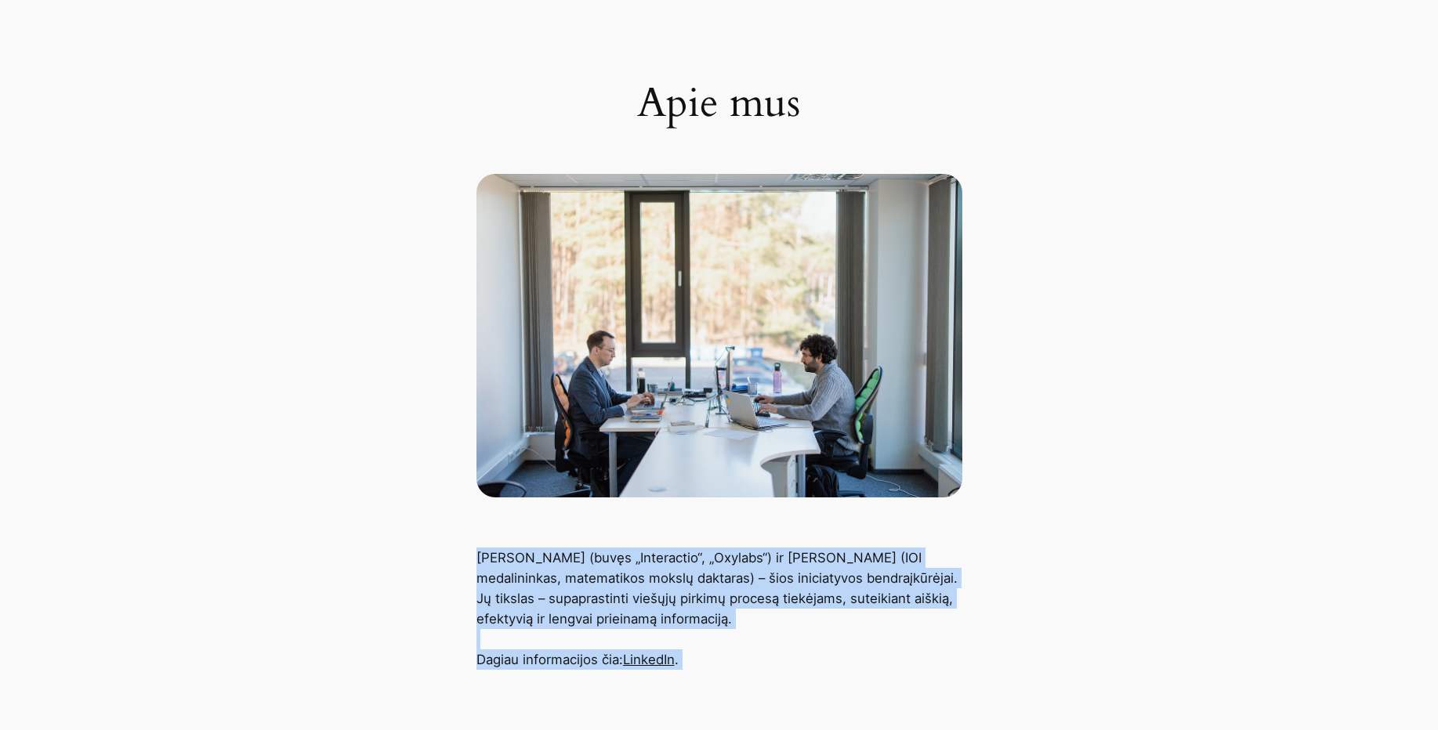
drag, startPoint x: 797, startPoint y: 670, endPoint x: 572, endPoint y: 102, distance: 611.0
click at [603, 172] on div "Viešieji Pirkimai AI Specialistai Apie mus Pirkimai Apie mus Giovanni Proietta …" at bounding box center [719, 533] width 1438 height 1255
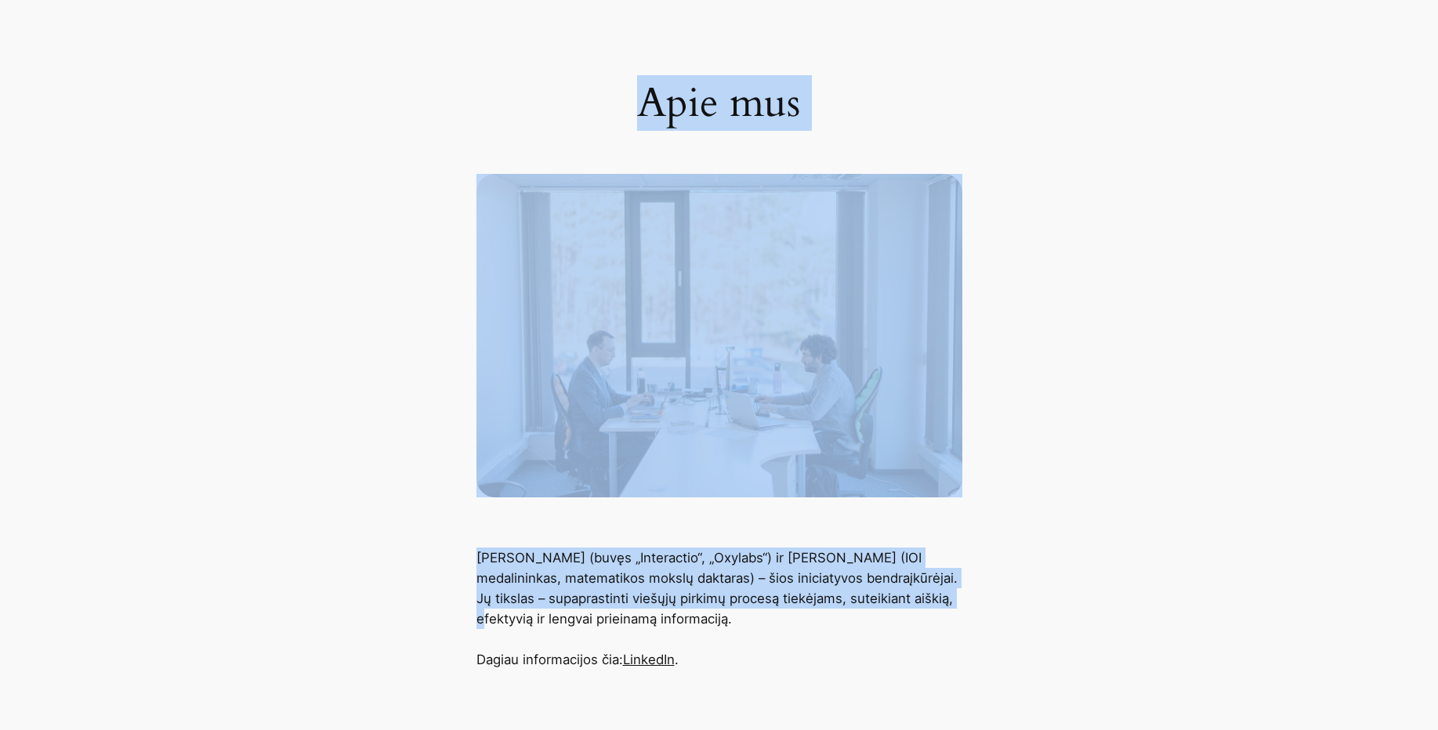
drag, startPoint x: 559, startPoint y: 34, endPoint x: 1001, endPoint y: 672, distance: 774.9
click at [981, 645] on main "Apie mus Giovanni Proietta (buvęs „Interactio“, „Oxylabs“) ir Massimo Cairo (IO…" at bounding box center [719, 327] width 1438 height 686
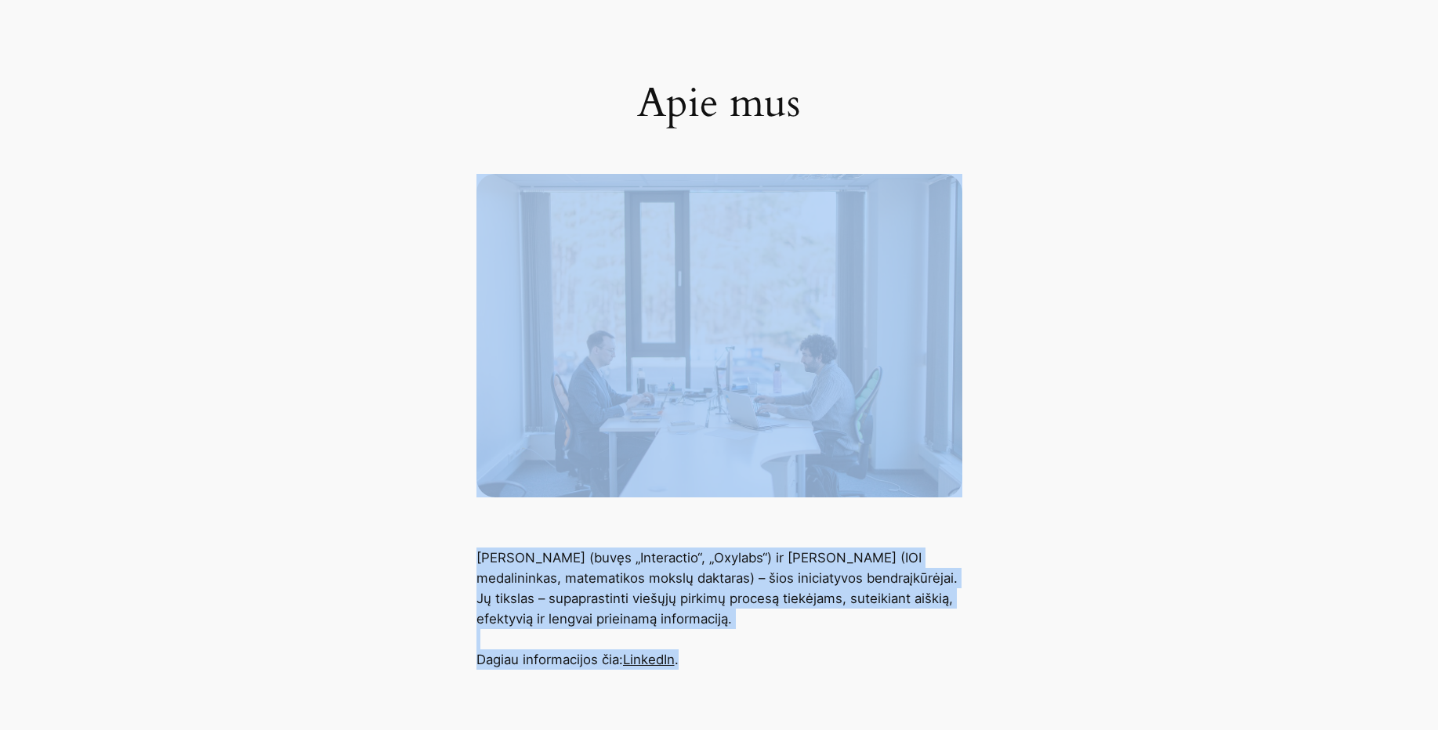
drag, startPoint x: 873, startPoint y: 651, endPoint x: 435, endPoint y: 90, distance: 711.8
click at [480, 286] on main "Apie mus Giovanni Proietta (buvęs „Interactio“, „Oxylabs“) ir Massimo Cairo (IO…" at bounding box center [719, 327] width 1438 height 686
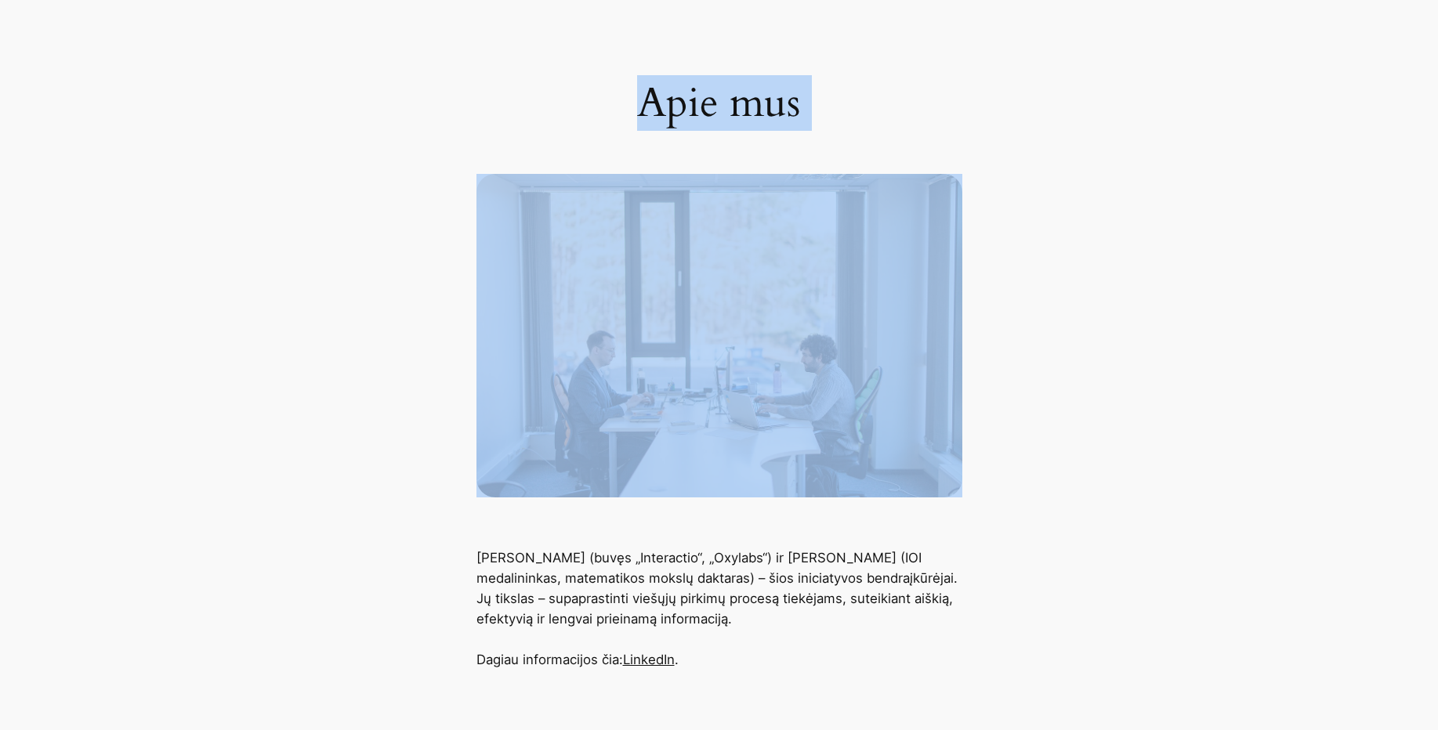
drag, startPoint x: 435, startPoint y: 90, endPoint x: 971, endPoint y: 645, distance: 771.4
click at [961, 621] on main "Apie mus Giovanni Proietta (buvęs „Interactio“, „Oxylabs“) ir Massimo Cairo (IO…" at bounding box center [719, 327] width 1438 height 686
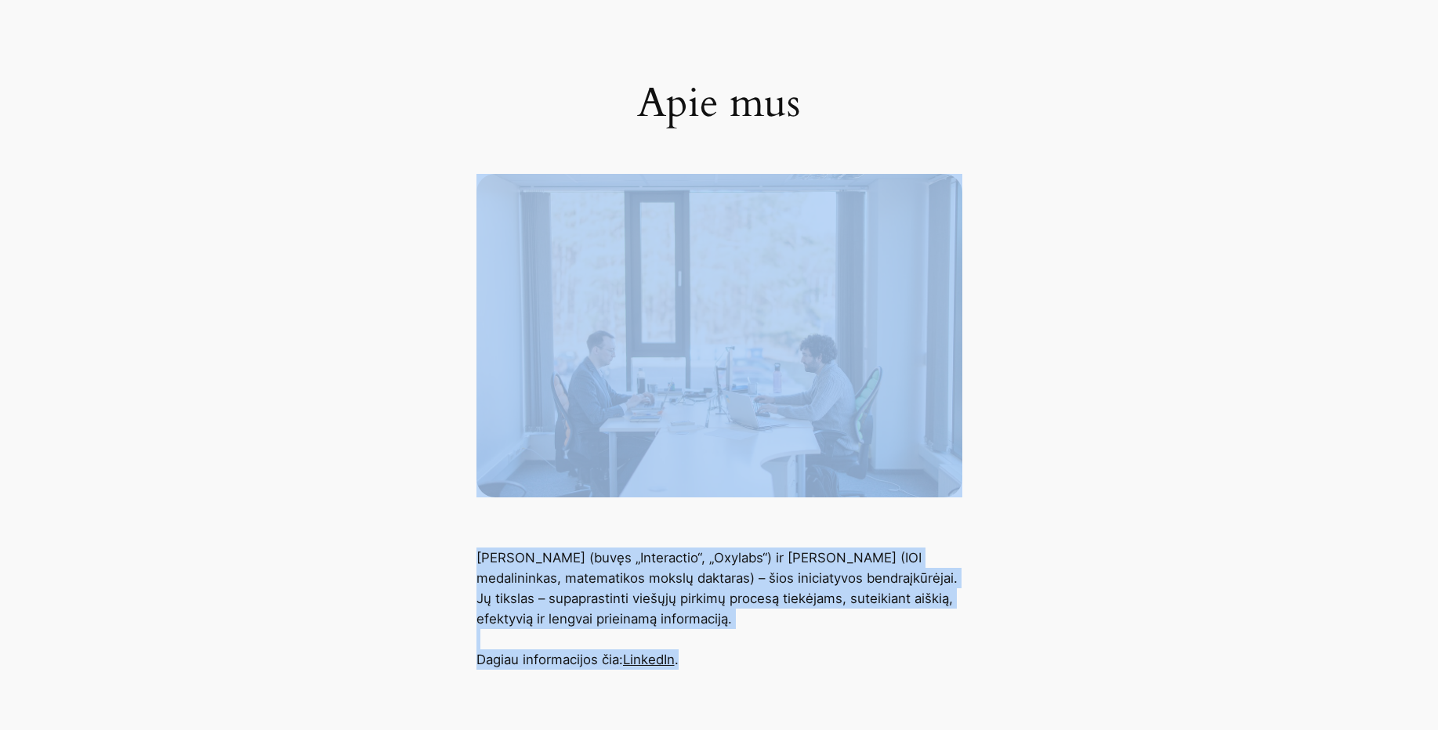
drag, startPoint x: 831, startPoint y: 645, endPoint x: 423, endPoint y: 209, distance: 596.5
click at [436, 237] on main "Apie mus Giovanni Proietta (buvęs „Interactio“, „Oxylabs“) ir Massimo Cairo (IO…" at bounding box center [719, 327] width 1438 height 686
drag, startPoint x: 501, startPoint y: 266, endPoint x: 1007, endPoint y: 657, distance: 639.2
click at [991, 646] on main "Apie mus Giovanni Proietta (buvęs „Interactio“, „Oxylabs“) ir Massimo Cairo (IO…" at bounding box center [719, 327] width 1438 height 686
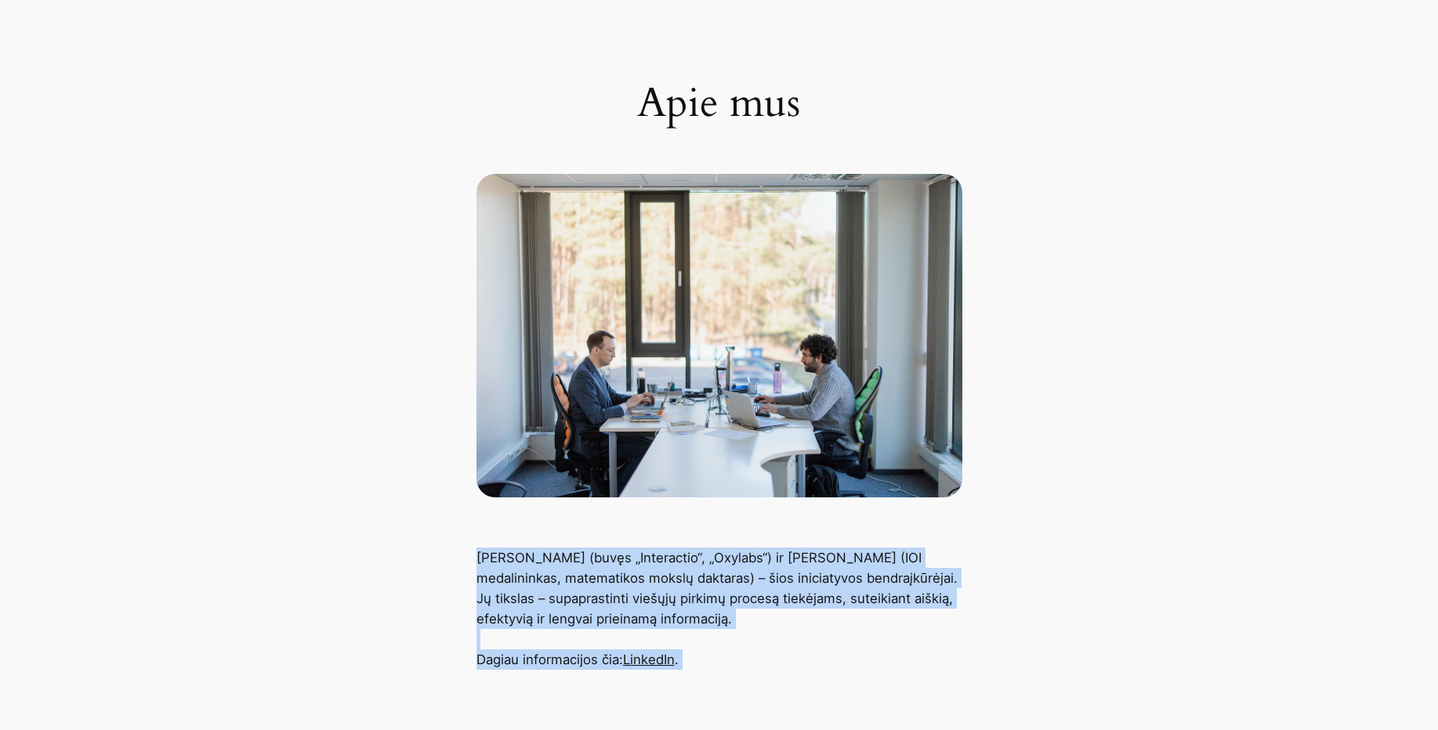
drag, startPoint x: 947, startPoint y: 676, endPoint x: 512, endPoint y: 197, distance: 647.4
click at [527, 236] on div "Viešieji Pirkimai AI Specialistai Apie mus Pirkimai Apie mus Giovanni Proietta …" at bounding box center [719, 533] width 1438 height 1255
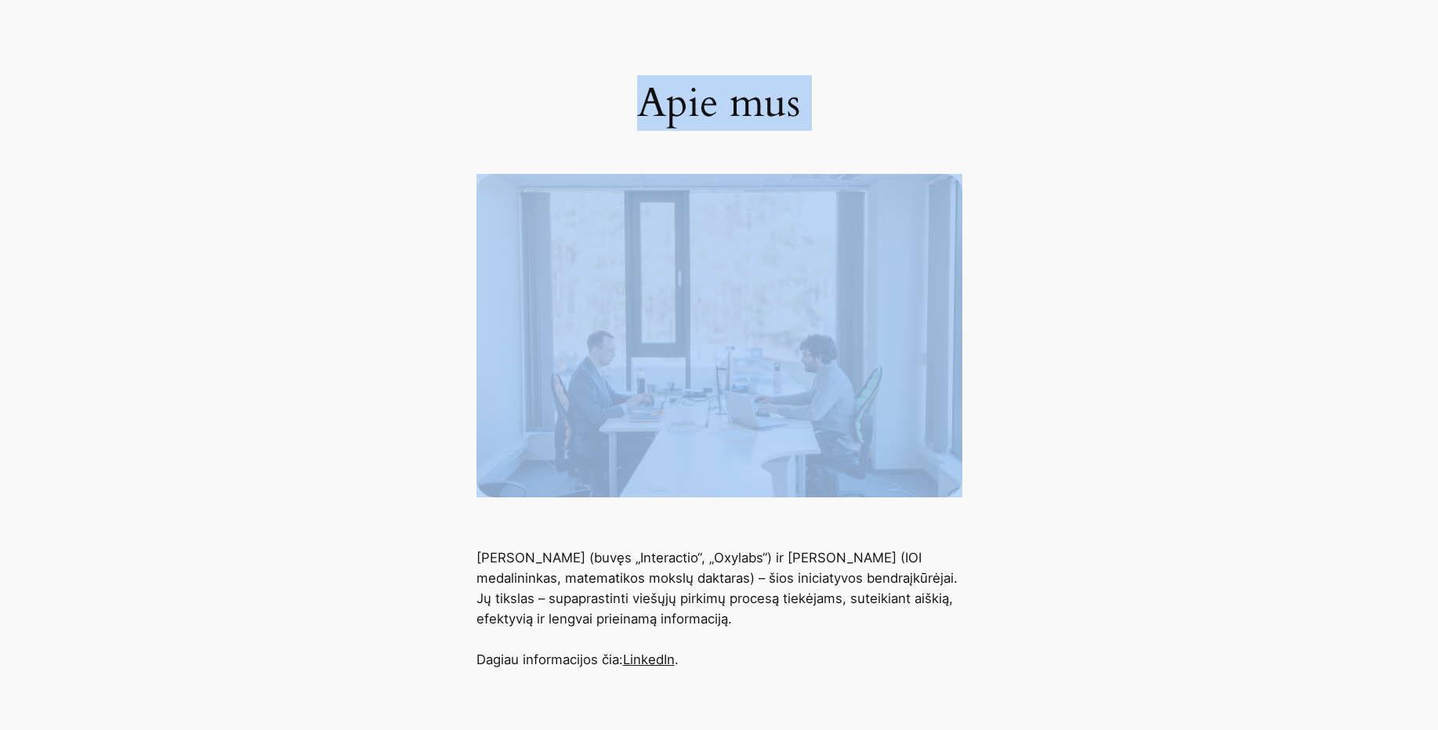
drag, startPoint x: 532, startPoint y: 182, endPoint x: 1091, endPoint y: 668, distance: 740.4
click at [1054, 649] on main "Apie mus Giovanni Proietta (buvęs „Interactio“, „Oxylabs“) ir Massimo Cairo (IO…" at bounding box center [719, 327] width 1438 height 686
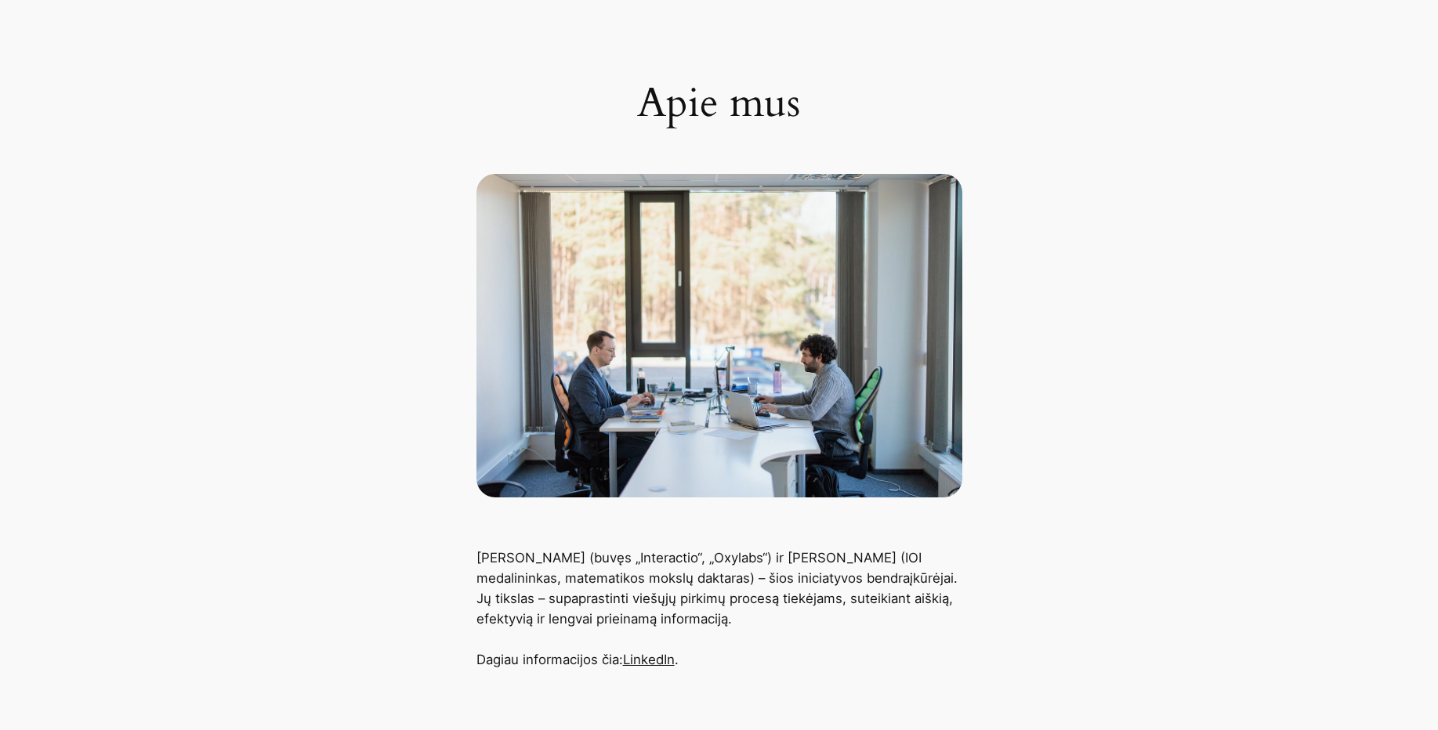
click at [1089, 666] on div "Giovanni Proietta (buvęs „Interactio“, „Oxylabs“) ir Massimo Cairo (IOI medalin…" at bounding box center [719, 609] width 1438 height 122
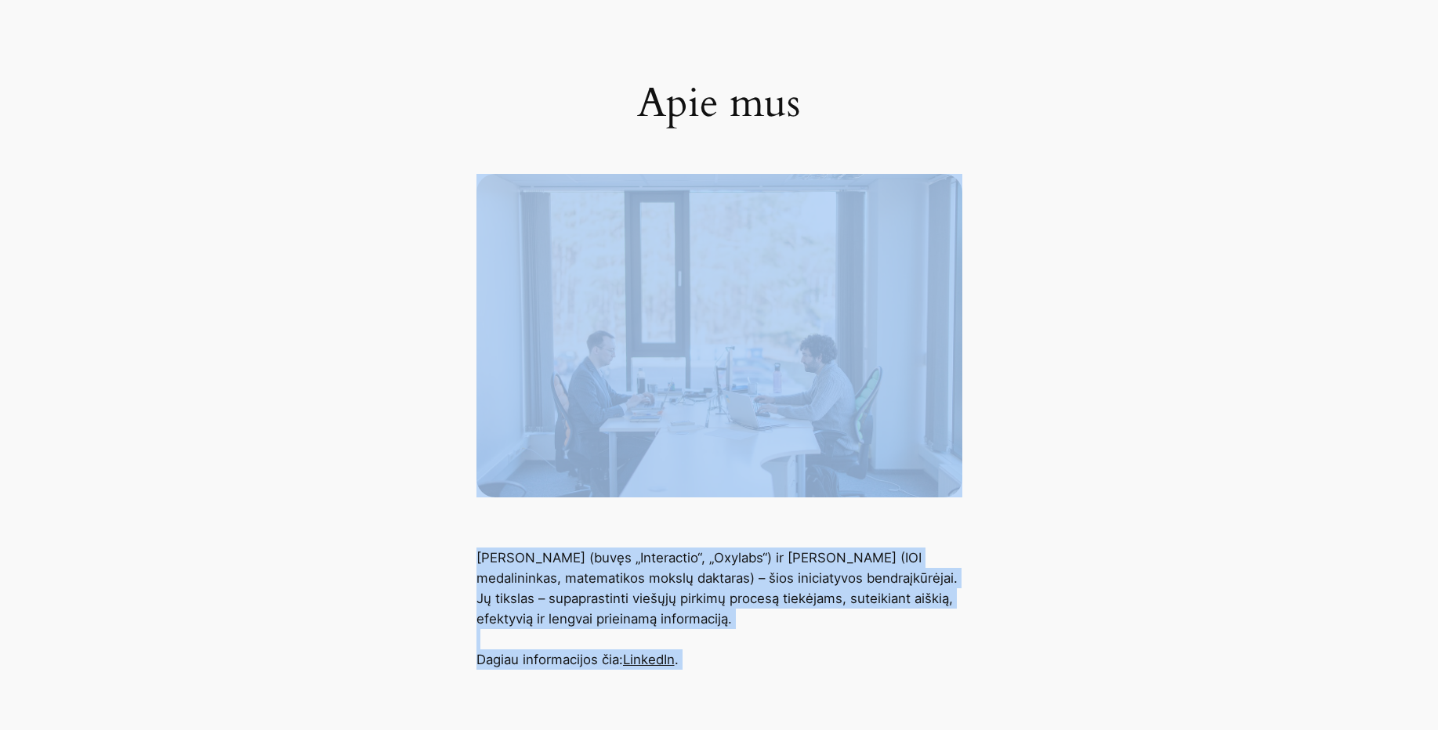
drag, startPoint x: 1106, startPoint y: 672, endPoint x: 504, endPoint y: 200, distance: 765.1
click at [504, 200] on div "Viešieji Pirkimai AI Specialistai Apie mus Pirkimai Apie mus Giovanni Proietta …" at bounding box center [719, 533] width 1438 height 1255
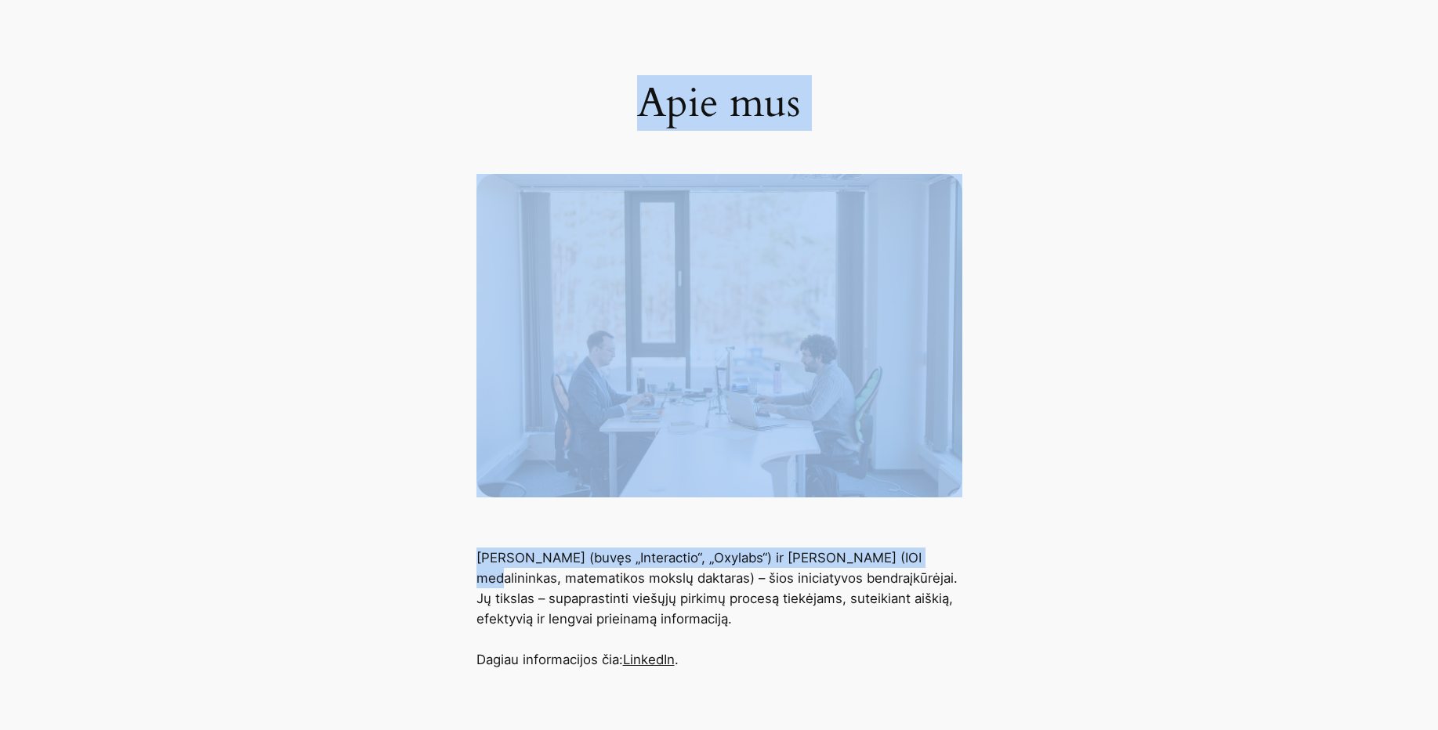
drag, startPoint x: 501, startPoint y: 56, endPoint x: 1126, endPoint y: 647, distance: 860.8
click at [1056, 596] on main "Apie mus Giovanni Proietta (buvęs „Interactio“, „Oxylabs“) ir Massimo Cairo (IO…" at bounding box center [719, 327] width 1438 height 686
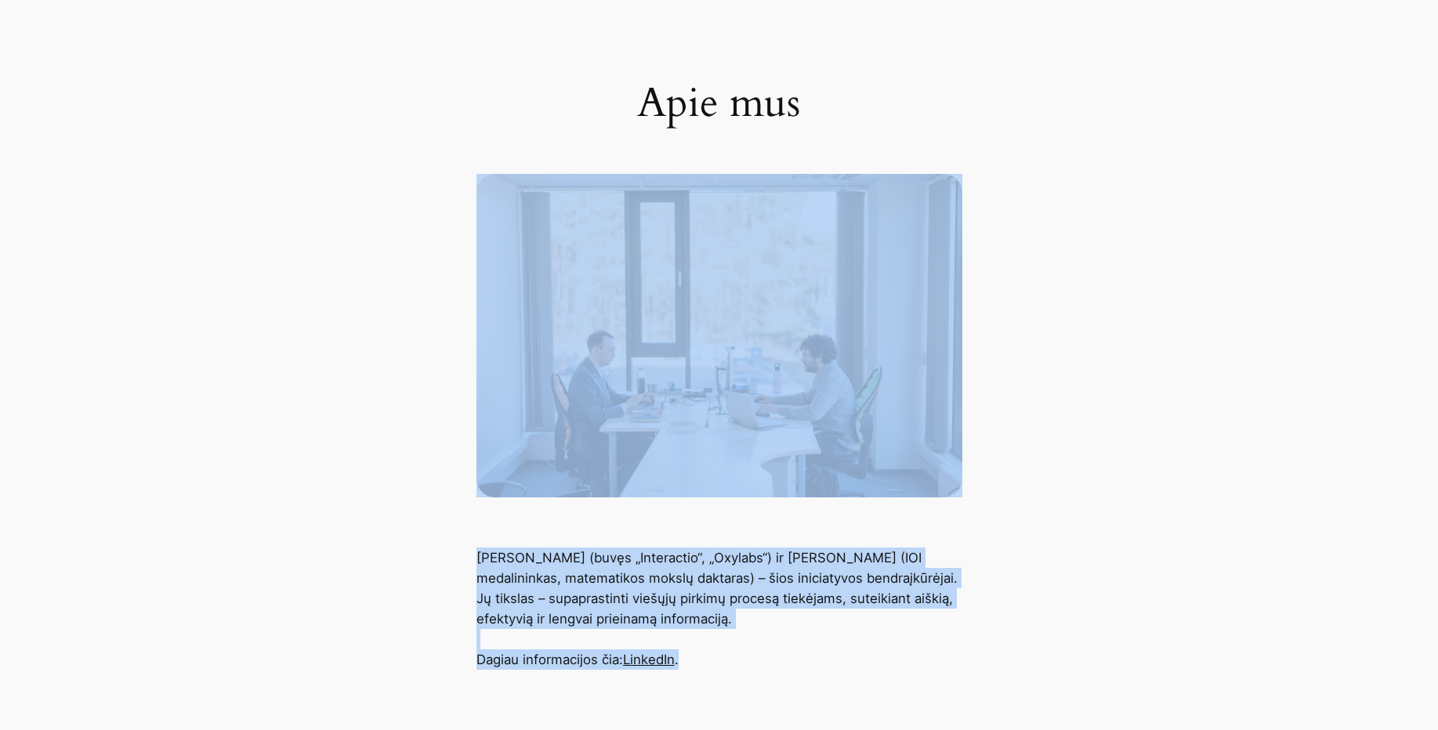
drag, startPoint x: 1109, startPoint y: 661, endPoint x: 263, endPoint y: 4, distance: 1071.2
click at [256, 165] on main "Apie mus Giovanni Proietta (buvęs „Interactio“, „Oxylabs“) ir Massimo Cairo (IO…" at bounding box center [719, 327] width 1438 height 686
drag, startPoint x: 942, startPoint y: 578, endPoint x: 1077, endPoint y: 665, distance: 160.0
click at [1044, 643] on main "Apie mus Giovanni Proietta (buvęs „Interactio“, „Oxylabs“) ir Massimo Cairo (IO…" at bounding box center [719, 327] width 1438 height 686
drag, startPoint x: 1058, startPoint y: 671, endPoint x: 476, endPoint y: 129, distance: 795.1
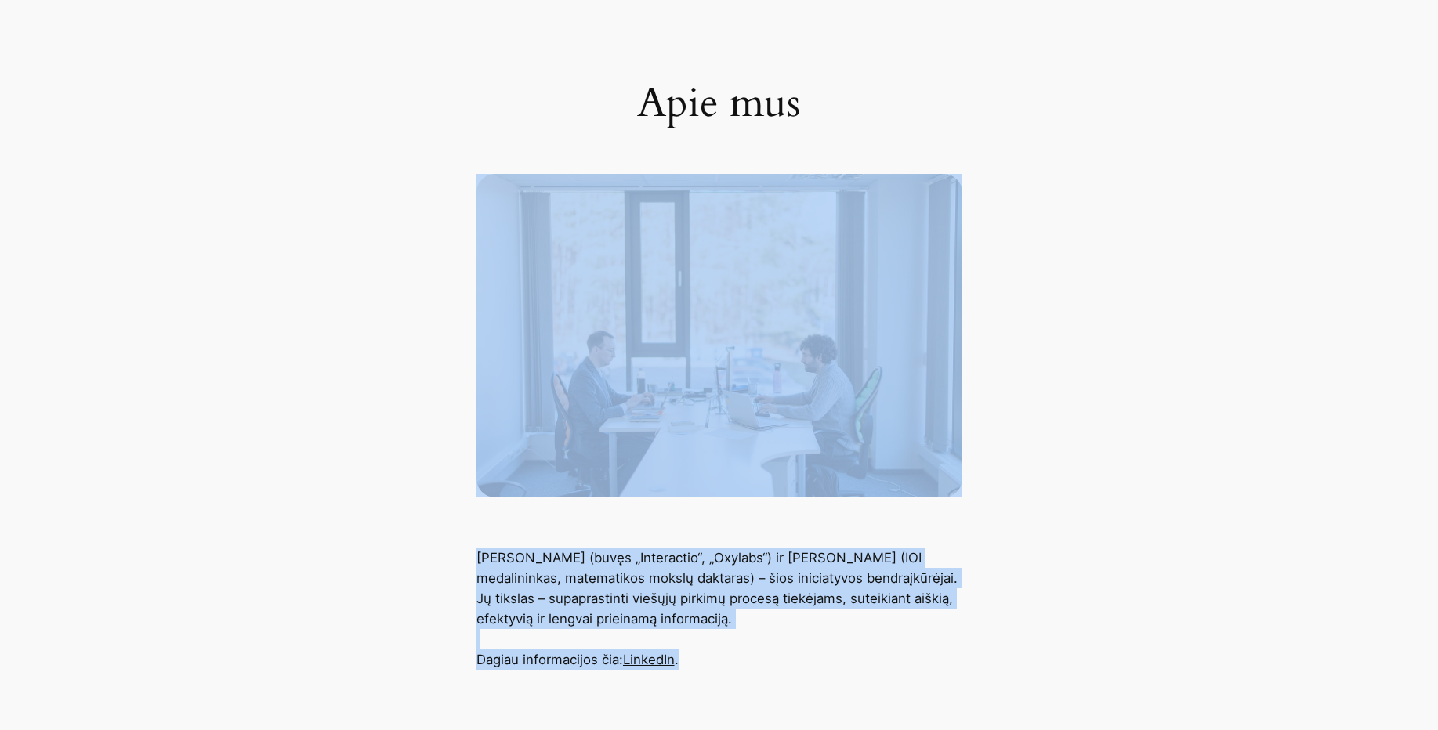
click at [524, 306] on main "Apie mus Giovanni Proietta (buvęs „Interactio“, „Oxylabs“) ir Massimo Cairo (IO…" at bounding box center [719, 327] width 1438 height 686
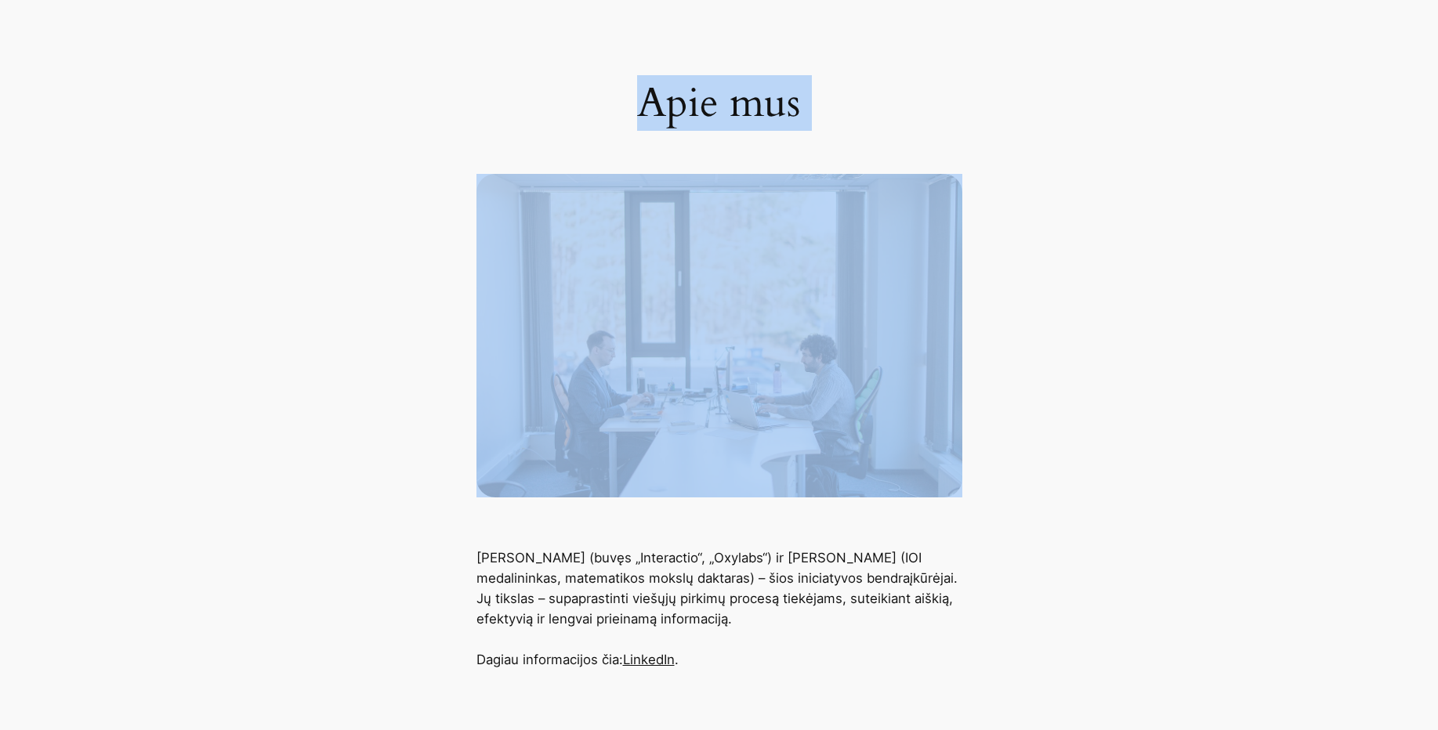
drag, startPoint x: 463, startPoint y: 67, endPoint x: 1024, endPoint y: 634, distance: 797.4
click at [1024, 634] on main "Apie mus Giovanni Proietta (buvęs „Interactio“, „Oxylabs“) ir Massimo Cairo (IO…" at bounding box center [719, 327] width 1438 height 686
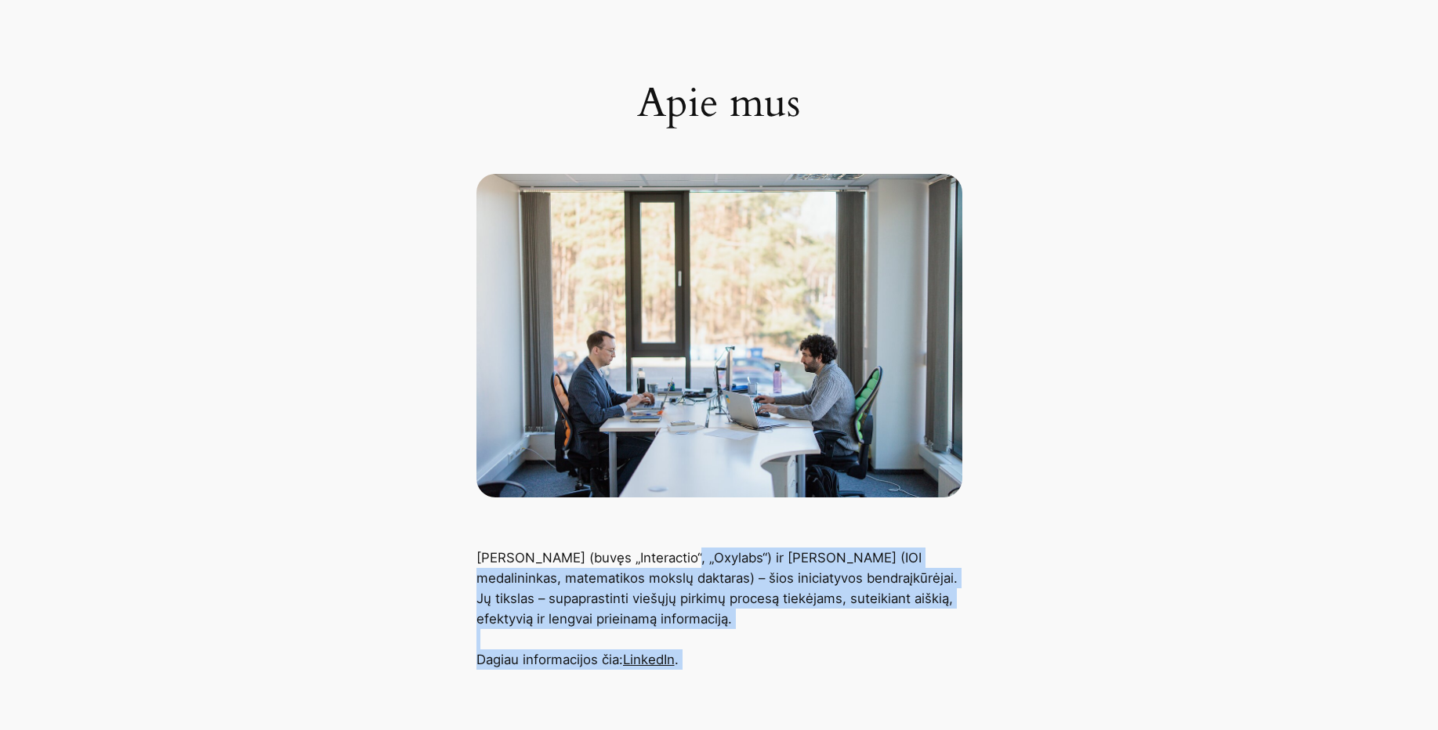
drag, startPoint x: 1052, startPoint y: 672, endPoint x: 381, endPoint y: 262, distance: 786.1
click at [420, 375] on div "Viešieji Pirkimai AI Specialistai Apie mus Pirkimai Apie mus Giovanni Proietta …" at bounding box center [719, 533] width 1438 height 1255
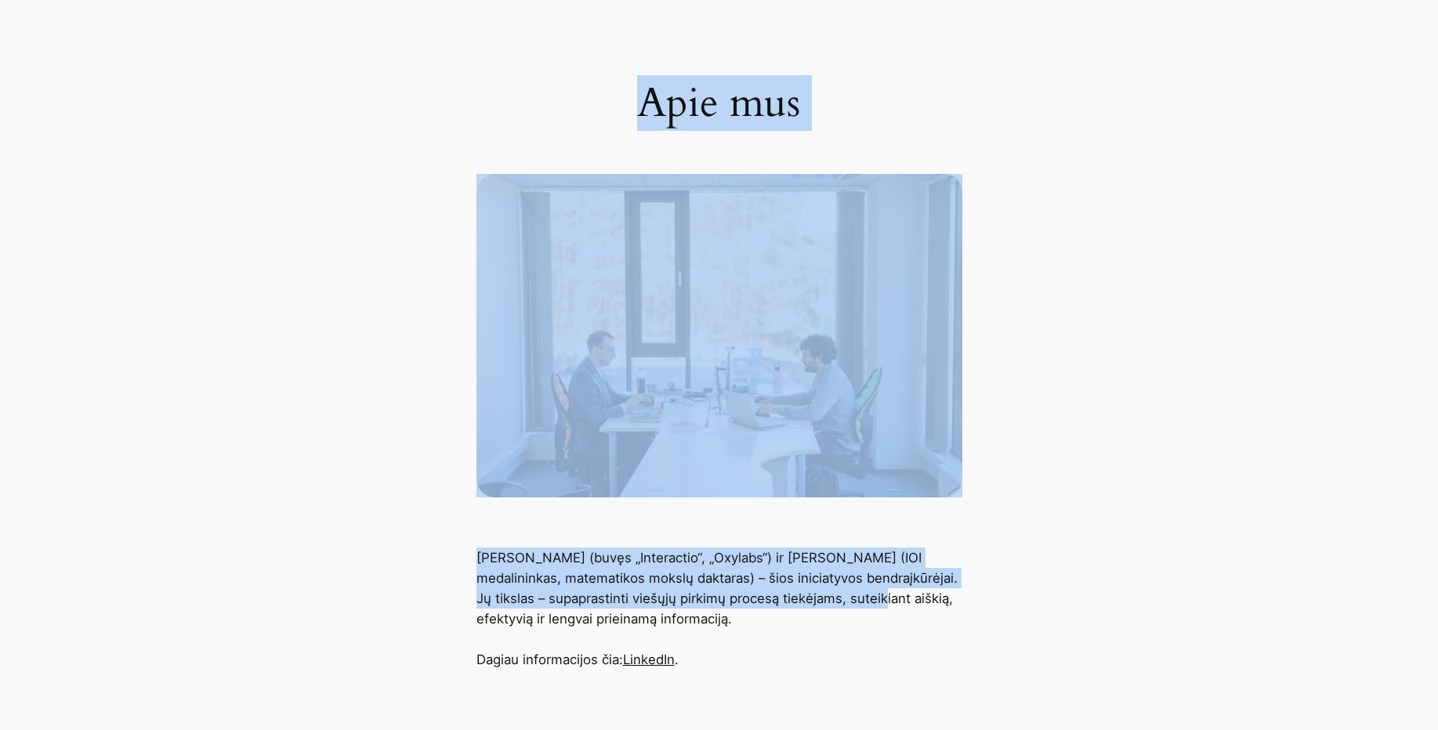
drag, startPoint x: 500, startPoint y: 266, endPoint x: 975, endPoint y: 675, distance: 626.8
click at [948, 661] on main "Apie mus Giovanni Proietta (buvęs „Interactio“, „Oxylabs“) ir Massimo Cairo (IO…" at bounding box center [719, 327] width 1438 height 686
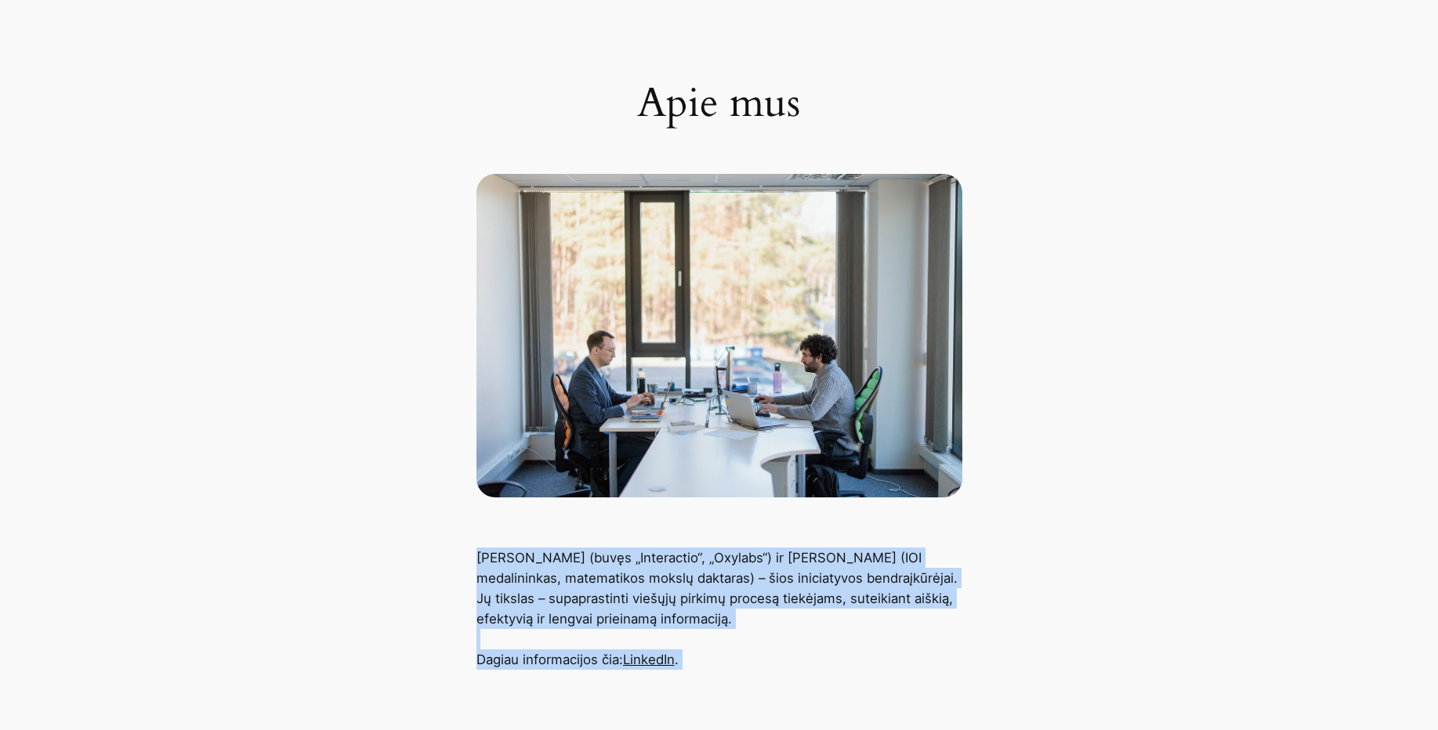
drag, startPoint x: 950, startPoint y: 685, endPoint x: 445, endPoint y: 248, distance: 667.7
click at [445, 248] on div "Viešieji Pirkimai AI Specialistai Apie mus Pirkimai Apie mus Giovanni Proietta …" at bounding box center [719, 533] width 1438 height 1255
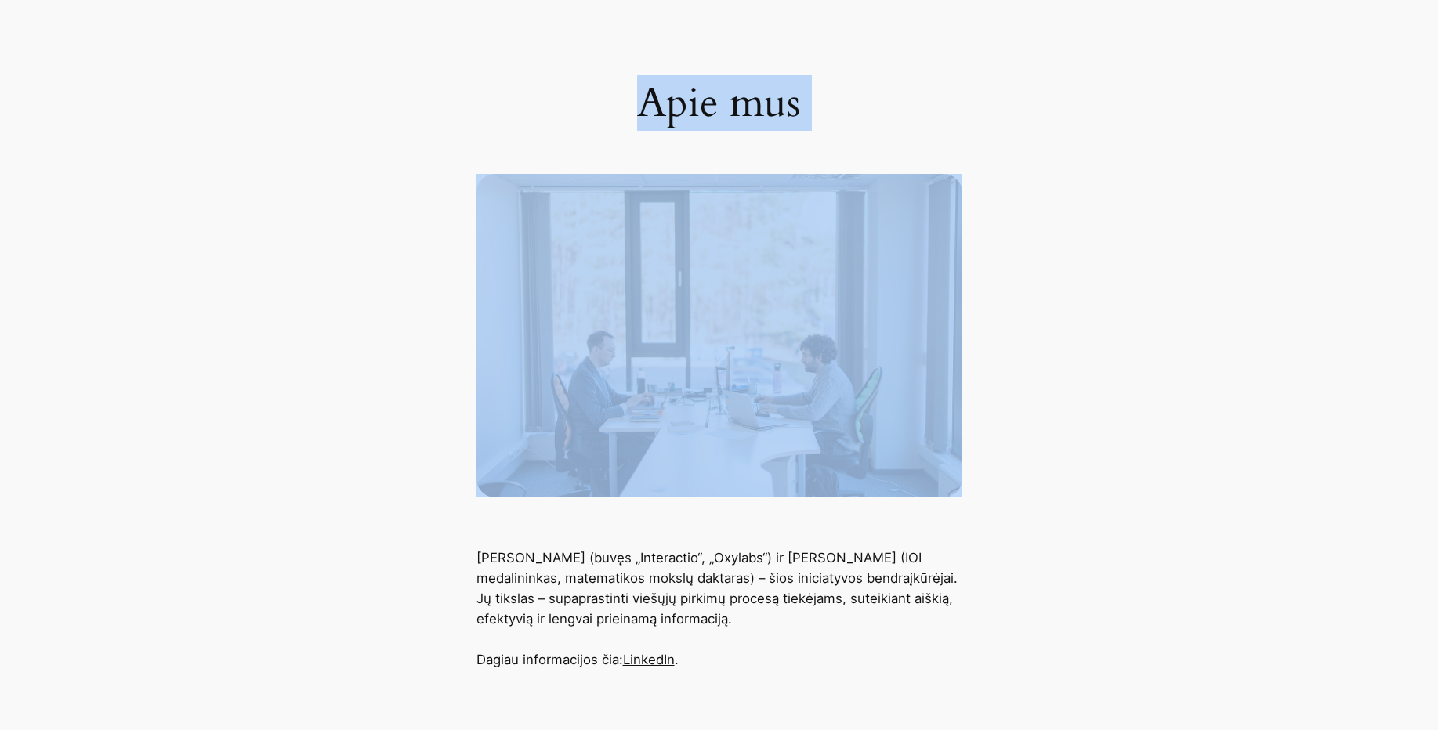
drag, startPoint x: 438, startPoint y: 118, endPoint x: 1029, endPoint y: 657, distance: 799.8
click at [994, 639] on main "Apie mus Giovanni Proietta (buvęs „Interactio“, „Oxylabs“) ir Massimo Cairo (IO…" at bounding box center [719, 327] width 1438 height 686
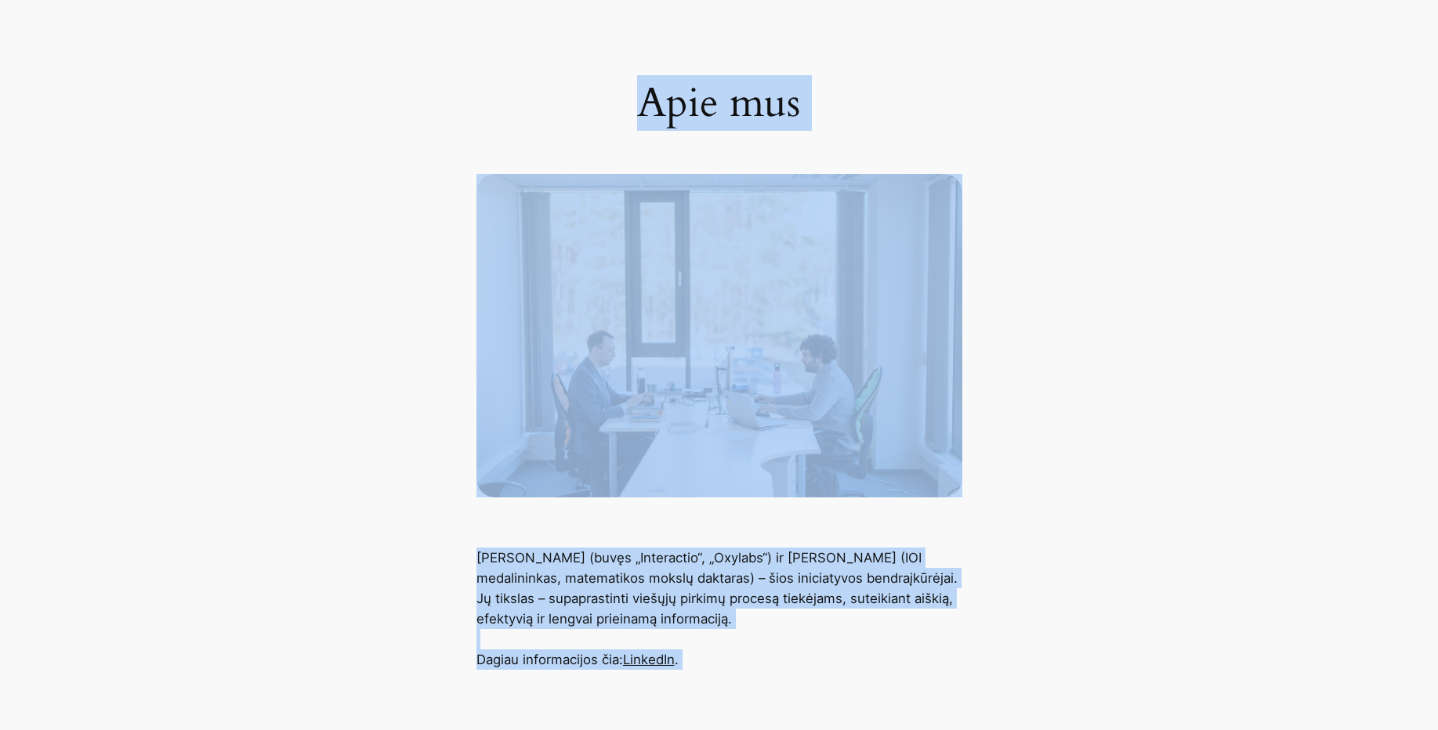
drag, startPoint x: 911, startPoint y: 654, endPoint x: 473, endPoint y: 82, distance: 721.0
click at [481, 104] on div "Viešieji Pirkimai AI Specialistai Apie mus Pirkimai Apie mus Giovanni Proietta …" at bounding box center [719, 533] width 1438 height 1255
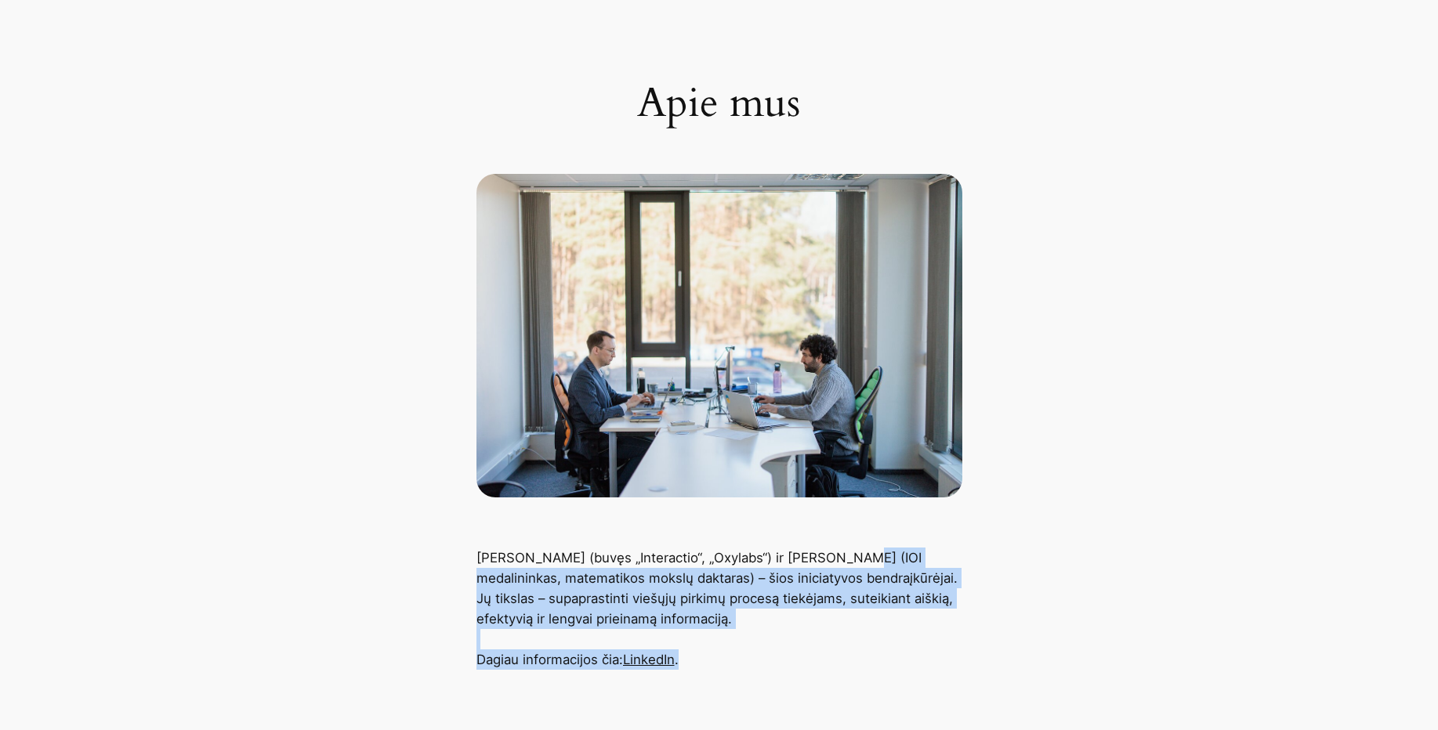
drag, startPoint x: 969, startPoint y: 649, endPoint x: 603, endPoint y: 39, distance: 711.0
click at [752, 456] on main "Apie mus Giovanni Proietta (buvęs „Interactio“, „Oxylabs“) ir Massimo Cairo (IO…" at bounding box center [719, 327] width 1438 height 686
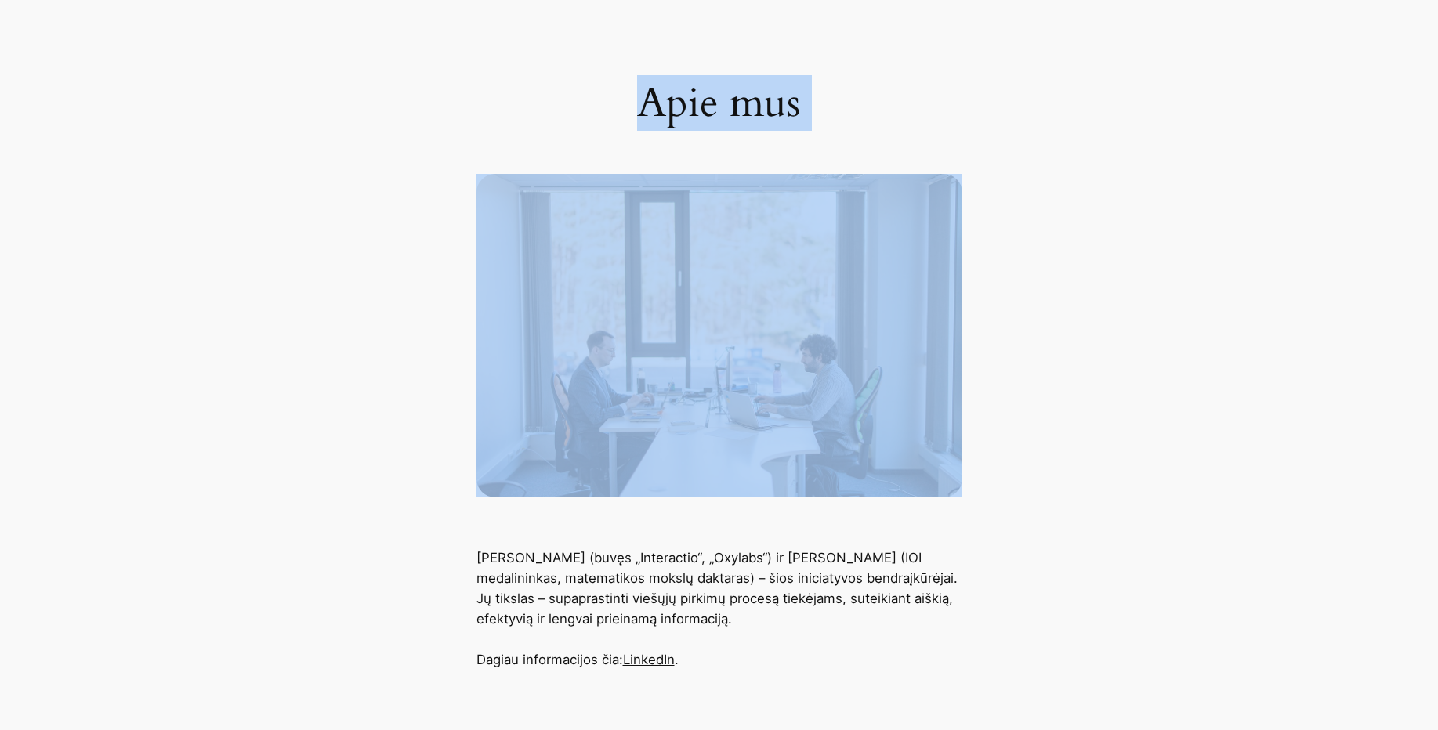
drag
click at [887, 523] on main "Apie mus Giovanni Proietta (buvęs „Interactio“, „Oxylabs“) ir Massimo Cairo (IO…" at bounding box center [719, 327] width 1438 height 686
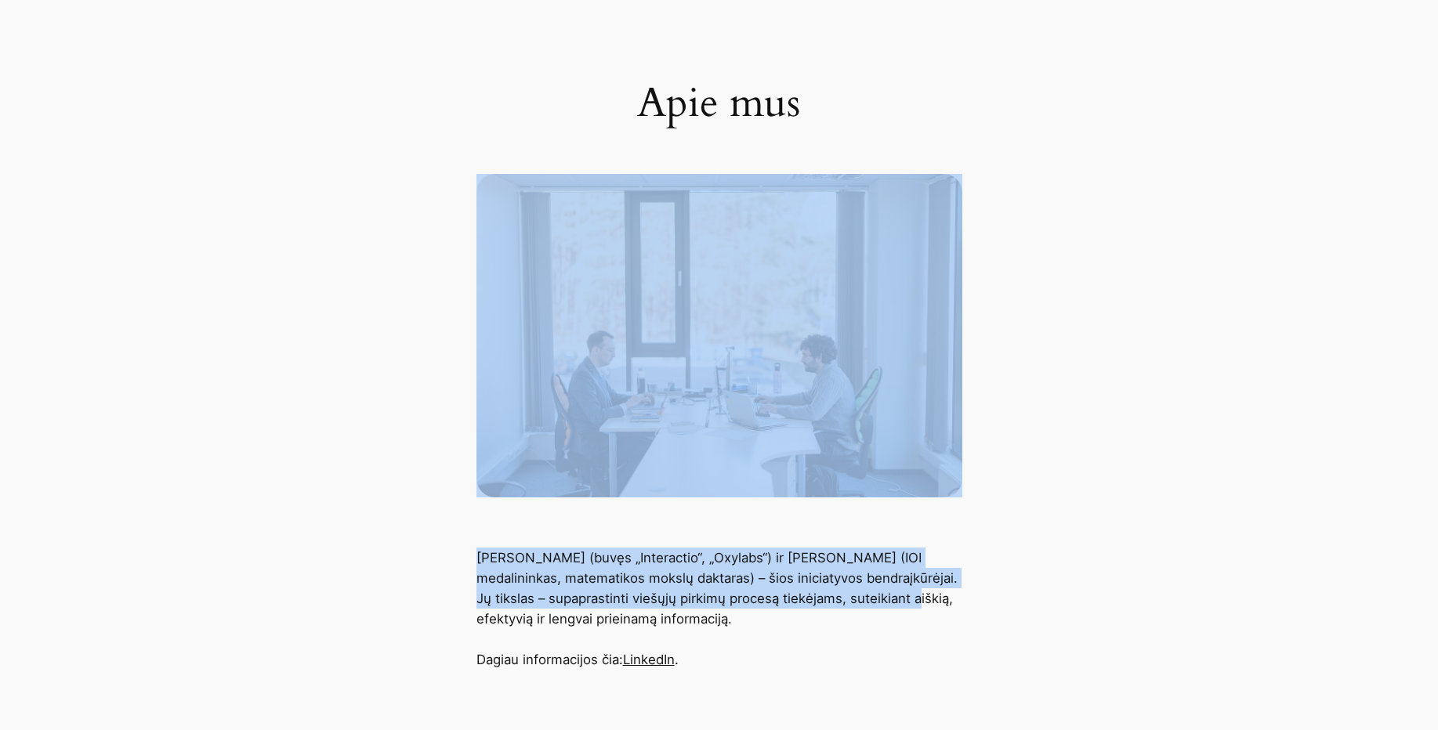
click at [440, 103] on main "Apie mus Giovanni Proietta (buvęs „Interactio“, „Oxylabs“) ir Massimo Cairo (IO…" at bounding box center [719, 327] width 1438 height 686
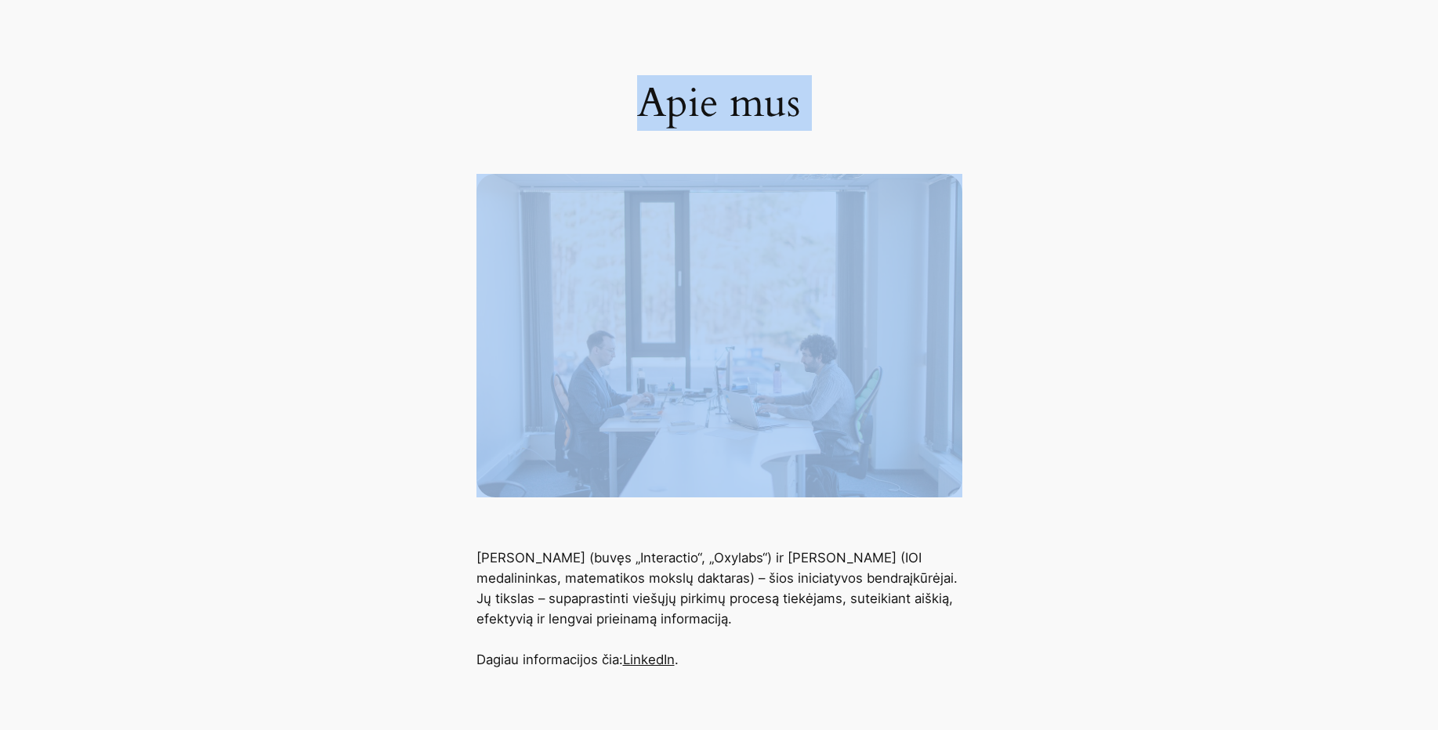
click at [900, 591] on main "Apie mus Giovanni Proietta (buvęs „Interactio“, „Oxylabs“) ir Massimo Cairo (IO…" at bounding box center [719, 327] width 1438 height 686
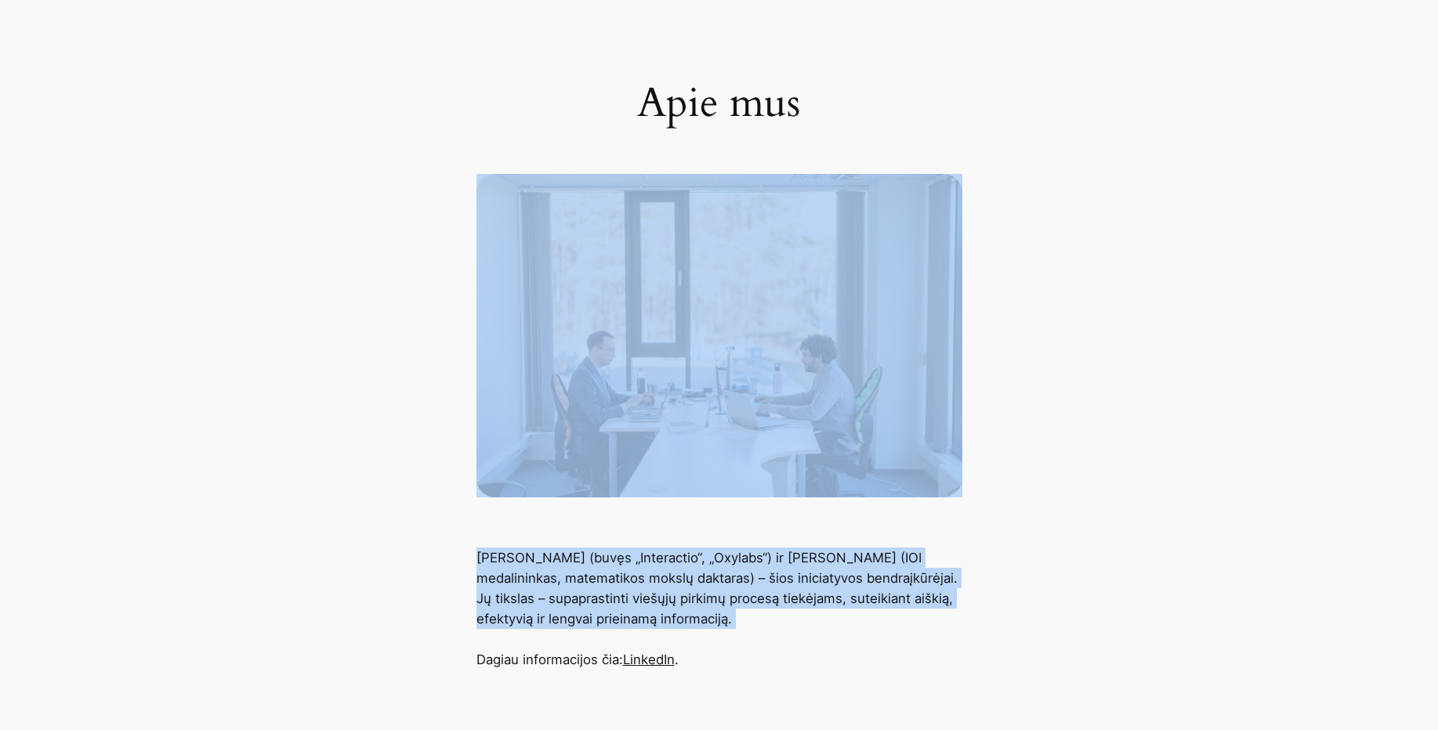
click at [686, 338] on main "Apie mus Giovanni Proietta (buvęs „Interactio“, „Oxylabs“) ir Massimo Cairo (IO…" at bounding box center [719, 327] width 1438 height 686
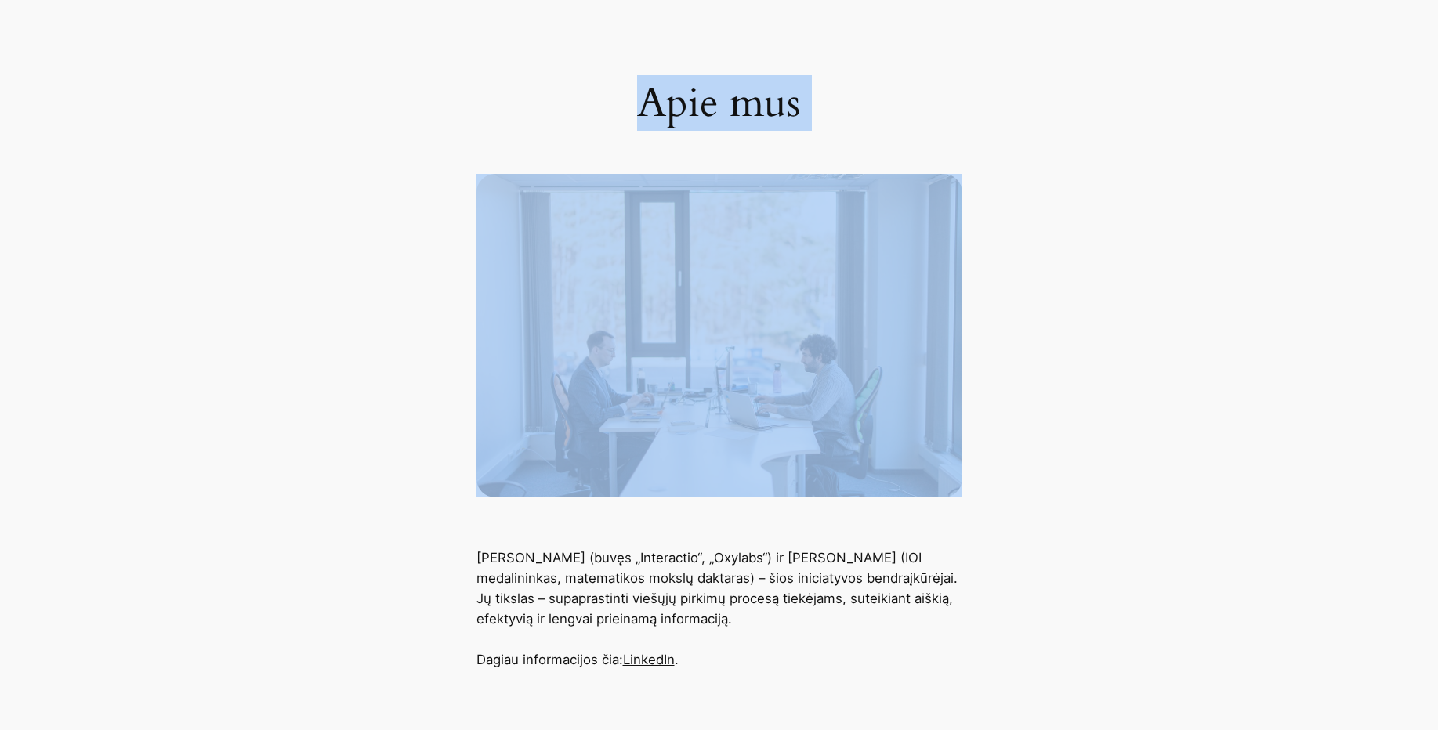
click at [1014, 588] on main "Apie mus Giovanni Proietta (buvęs „Interactio“, „Oxylabs“) ir Massimo Cairo (IO…" at bounding box center [719, 327] width 1438 height 686
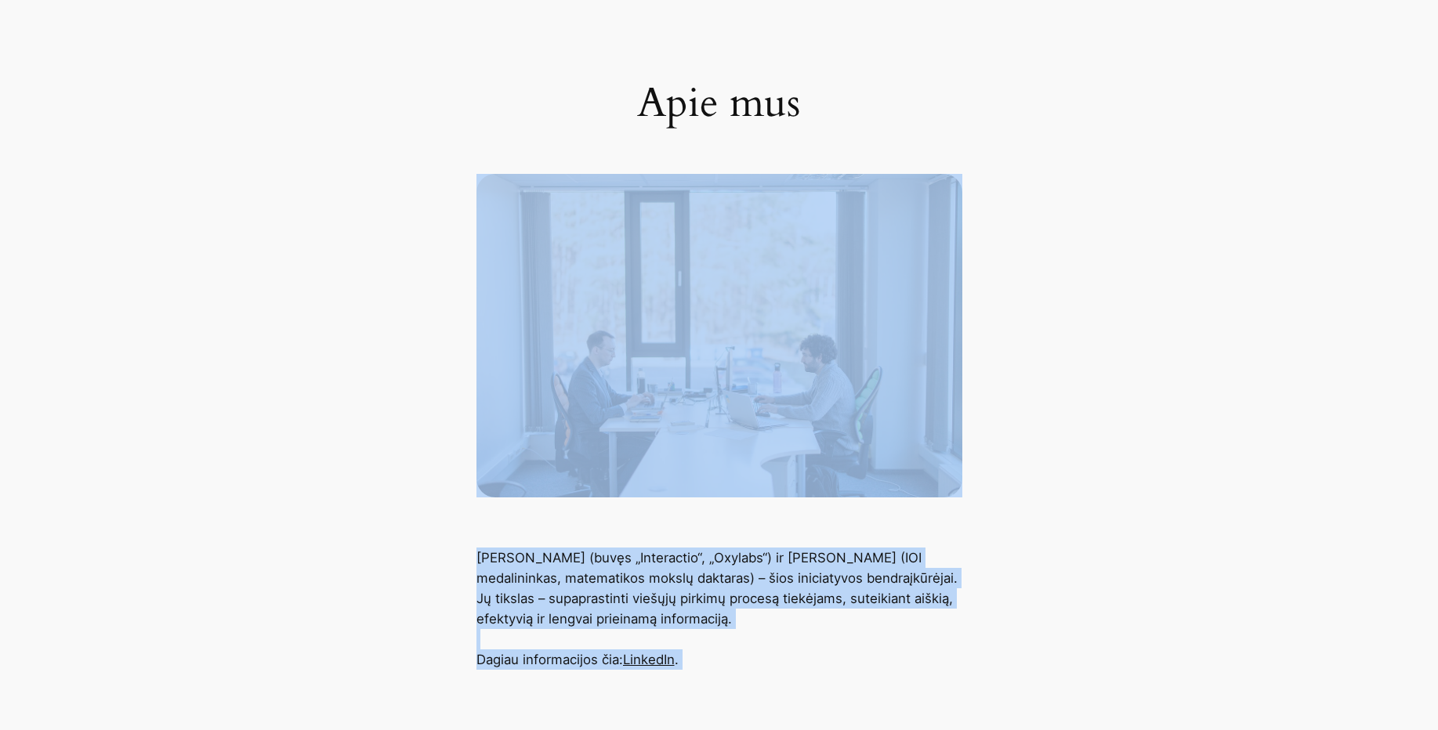
click at [477, 407] on div "Viešieji Pirkimai AI Specialistai Apie mus Pirkimai Apie mus Giovanni Proietta …" at bounding box center [719, 533] width 1438 height 1255
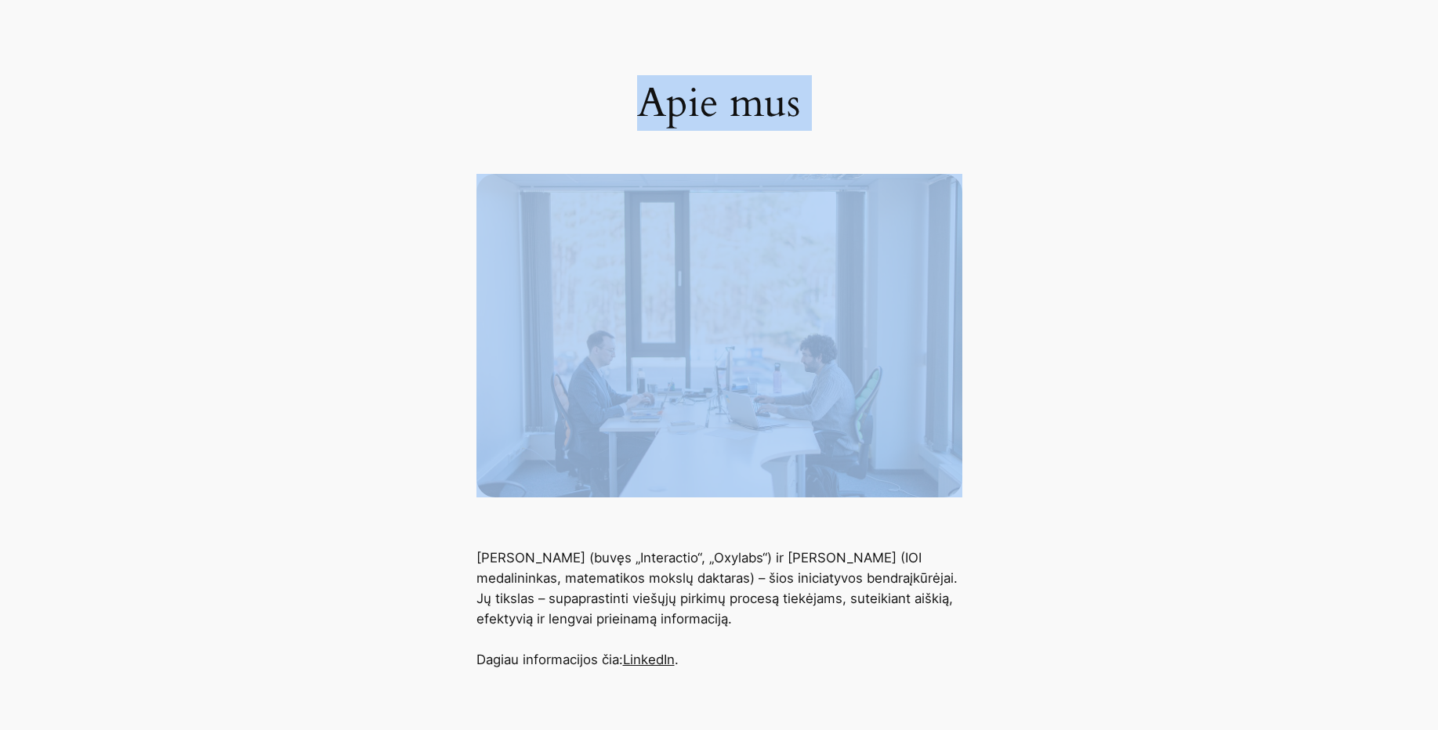
click at [806, 565] on main "Apie mus Giovanni Proietta (buvęs „Interactio“, „Oxylabs“) ir Massimo Cairo (IO…" at bounding box center [719, 327] width 1438 height 686
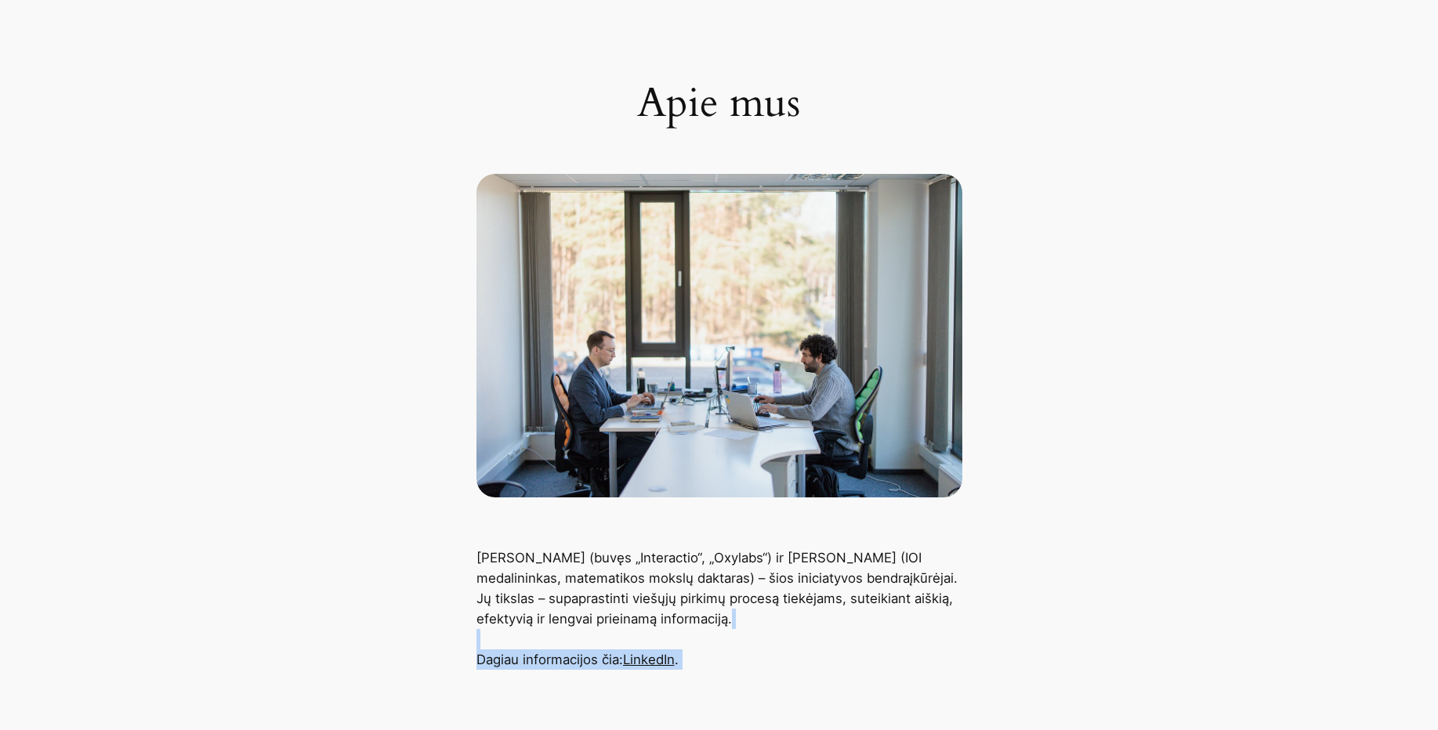
click at [867, 595] on div "Viešieji Pirkimai AI Specialistai Apie mus Pirkimai Apie mus Giovanni Proietta …" at bounding box center [719, 533] width 1438 height 1255
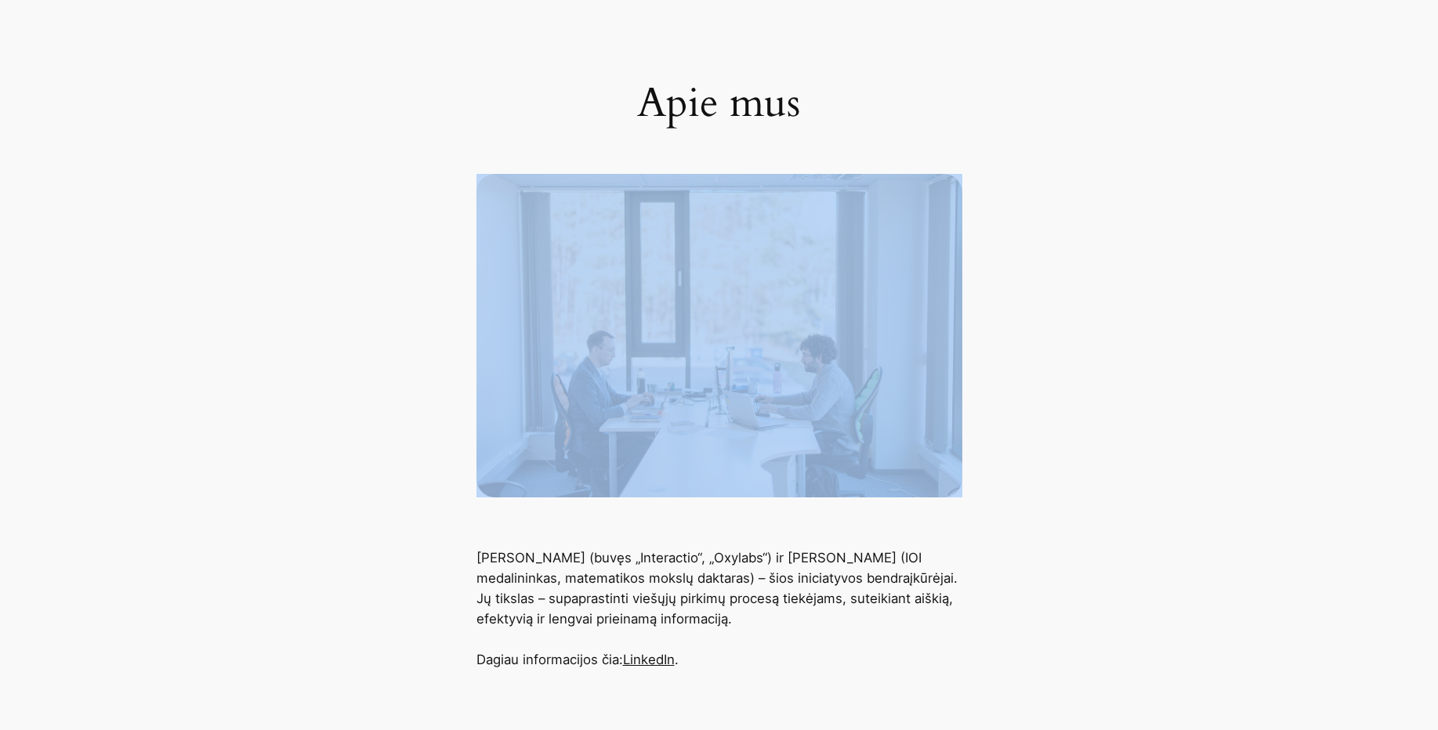
click at [892, 637] on main "Apie mus Giovanni Proietta (buvęs „Interactio“, „Oxylabs“) ir Massimo Cairo (IO…" at bounding box center [719, 327] width 1438 height 686
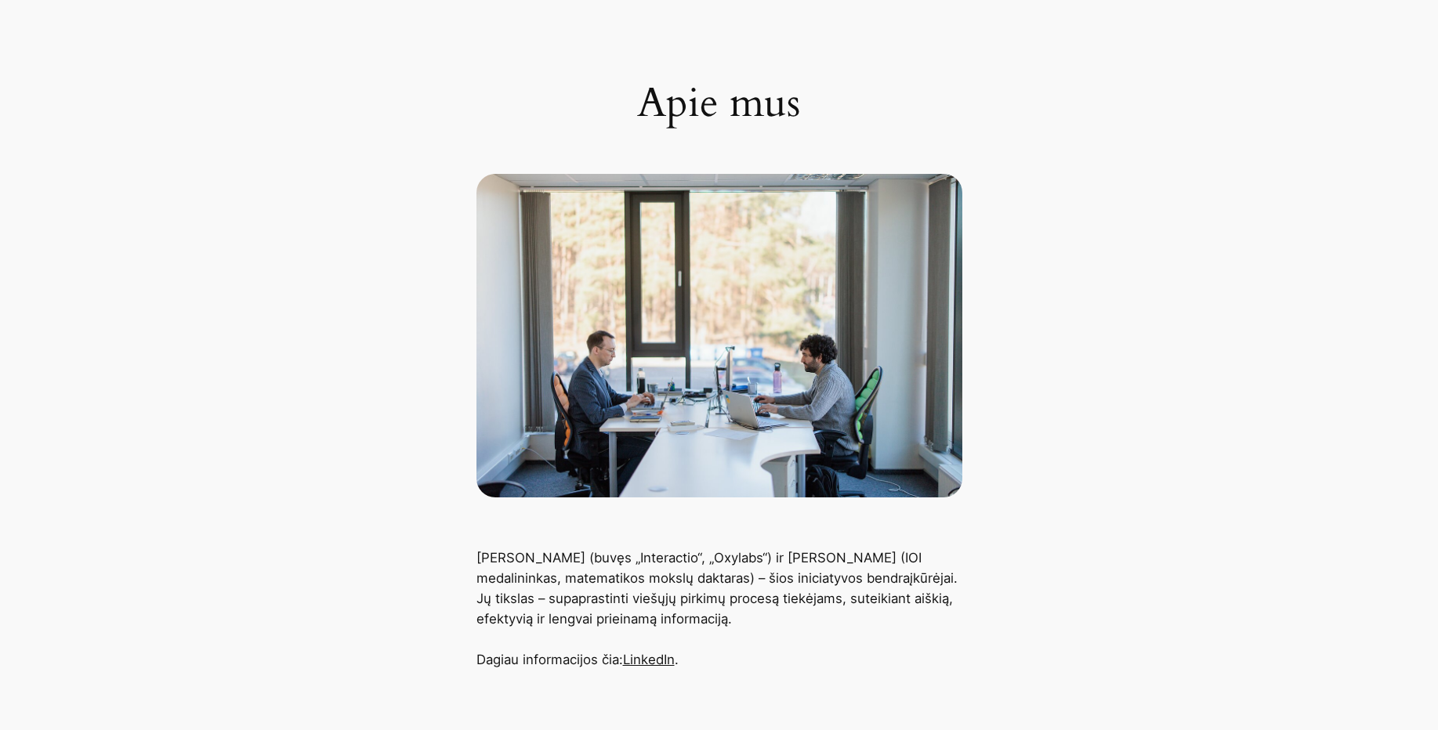
click at [1161, 568] on div "Giovanni Proietta (buvęs „Interactio“, „Oxylabs“) ir Massimo Cairo (IOI medalin…" at bounding box center [719, 609] width 1438 height 122
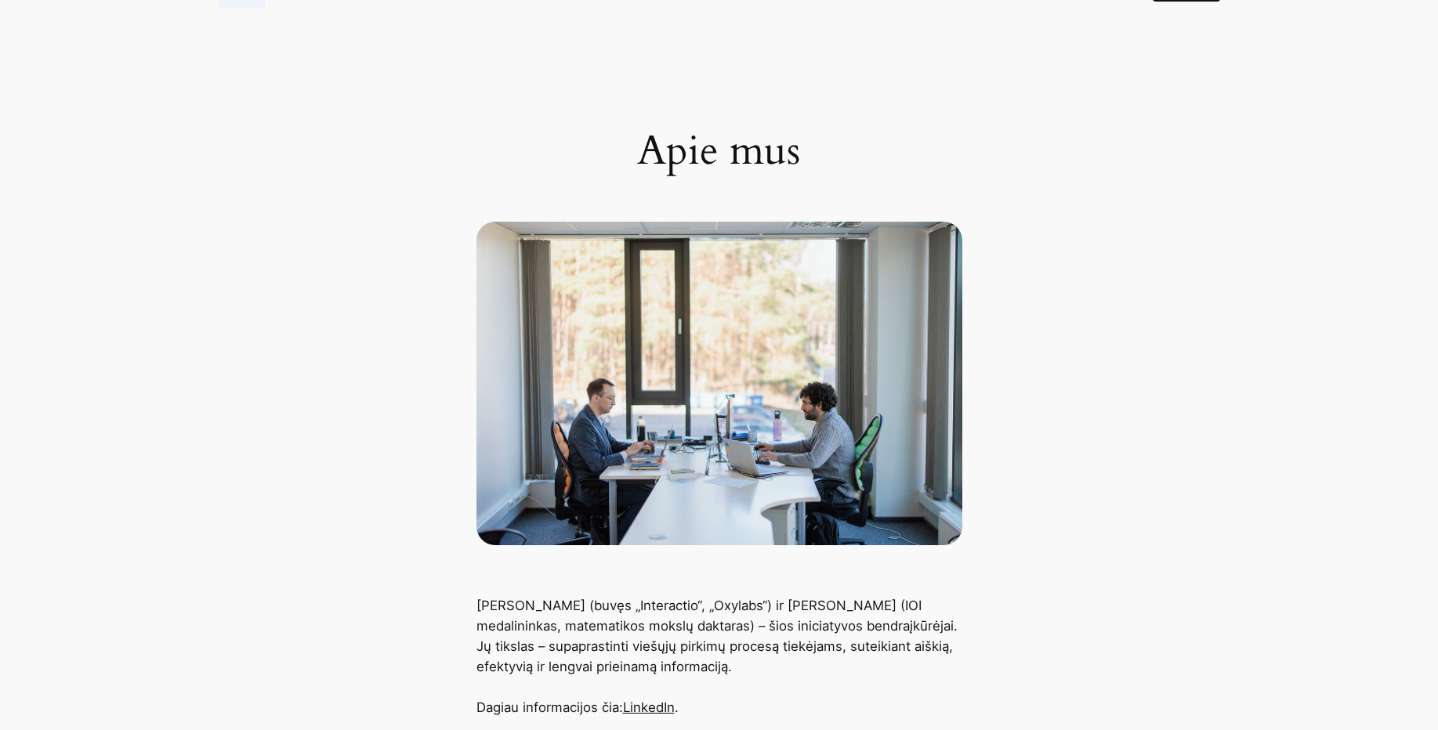
scroll to position [0, 0]
